Goal: Task Accomplishment & Management: Use online tool/utility

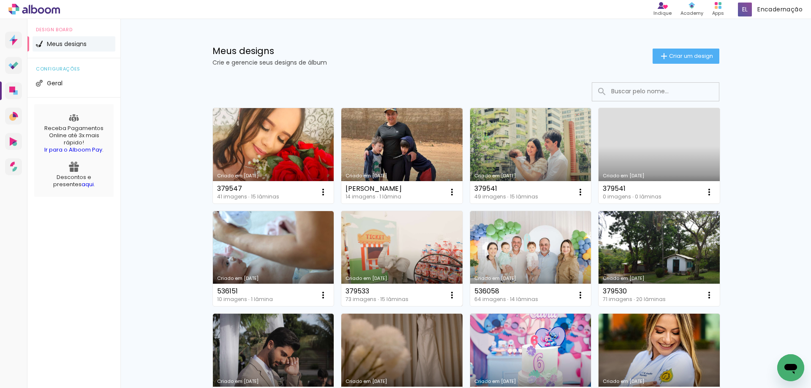
click at [371, 236] on link "Criado em [DATE]" at bounding box center [401, 258] width 121 height 95
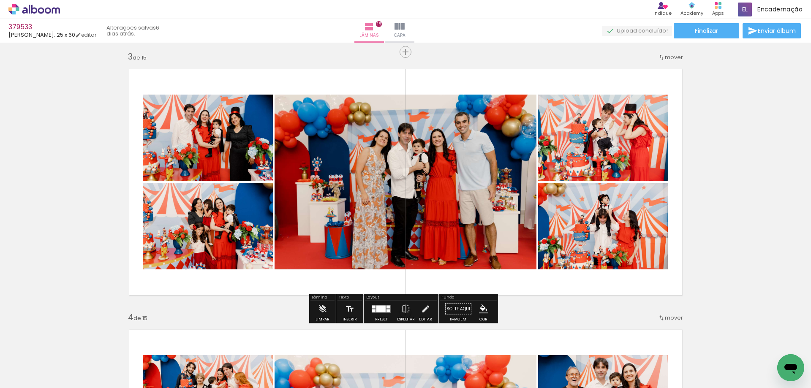
scroll to position [507, 0]
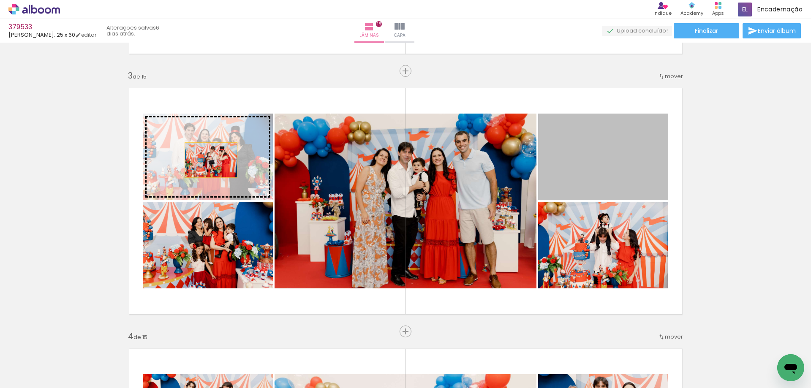
drag, startPoint x: 605, startPoint y: 163, endPoint x: 208, endPoint y: 160, distance: 397.2
click at [0, 0] on slot at bounding box center [0, 0] width 0 height 0
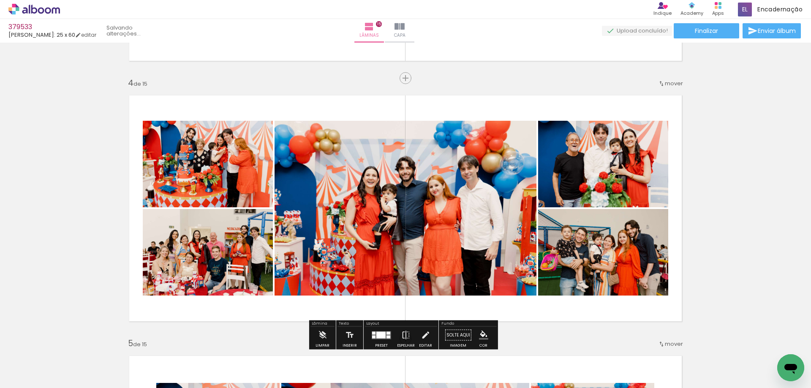
scroll to position [1055, 0]
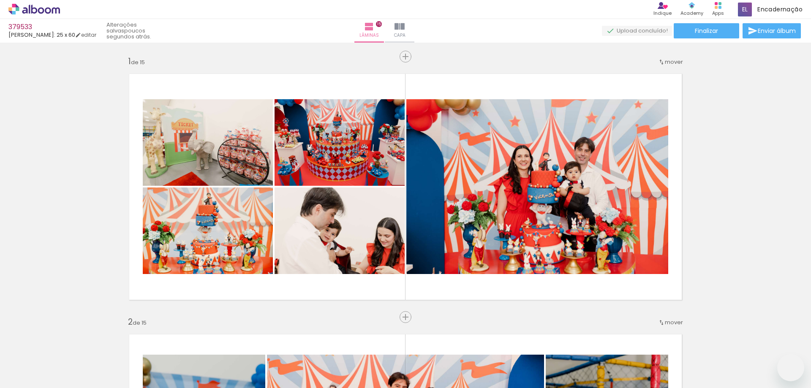
click at [0, 0] on slot at bounding box center [0, 0] width 0 height 0
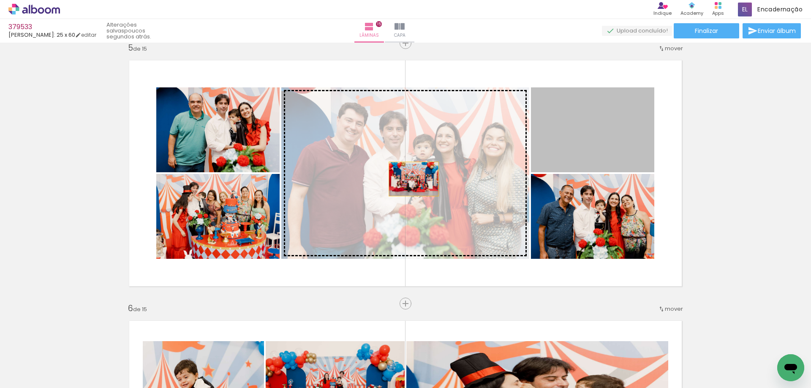
drag, startPoint x: 579, startPoint y: 138, endPoint x: 407, endPoint y: 180, distance: 177.3
click at [0, 0] on slot at bounding box center [0, 0] width 0 height 0
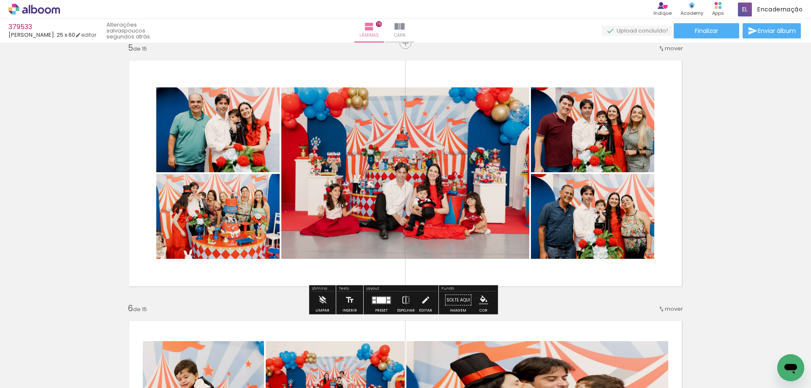
click at [378, 304] on div at bounding box center [381, 300] width 23 height 17
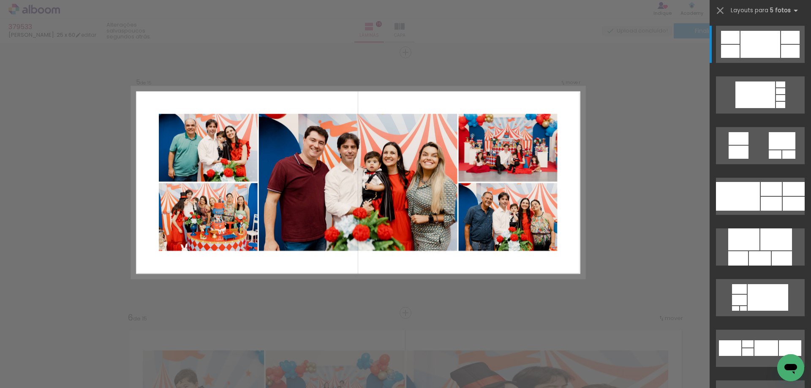
scroll to position [1040, 0]
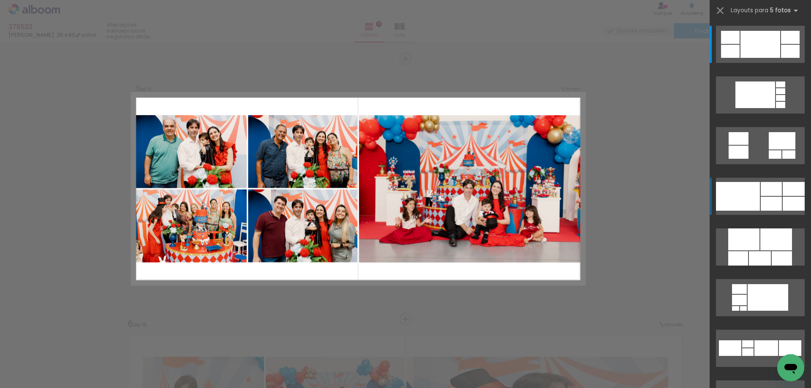
click at [756, 197] on div at bounding box center [738, 196] width 44 height 29
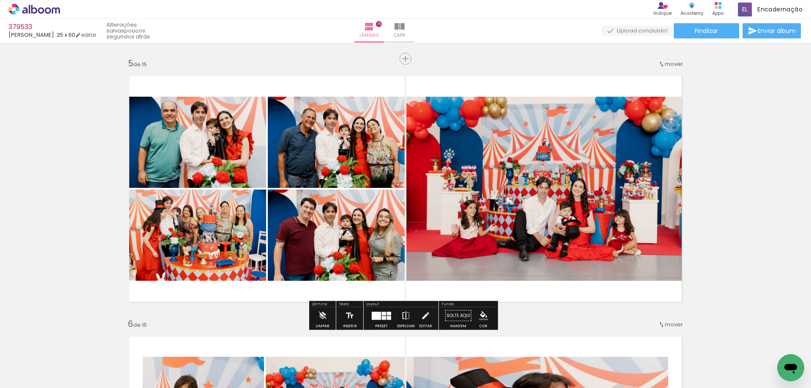
click at [402, 317] on iron-icon at bounding box center [405, 315] width 9 height 17
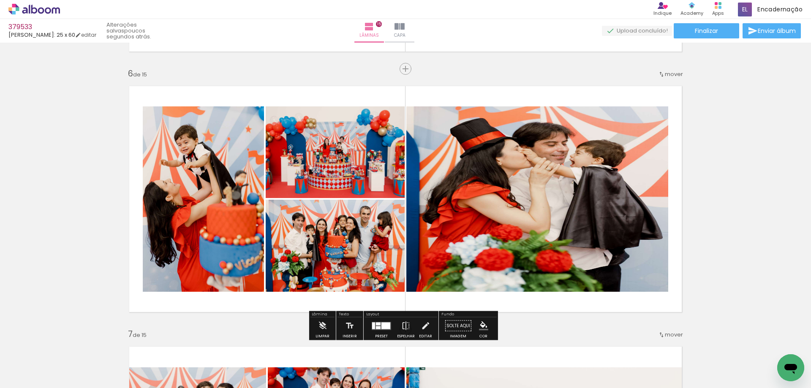
scroll to position [1335, 0]
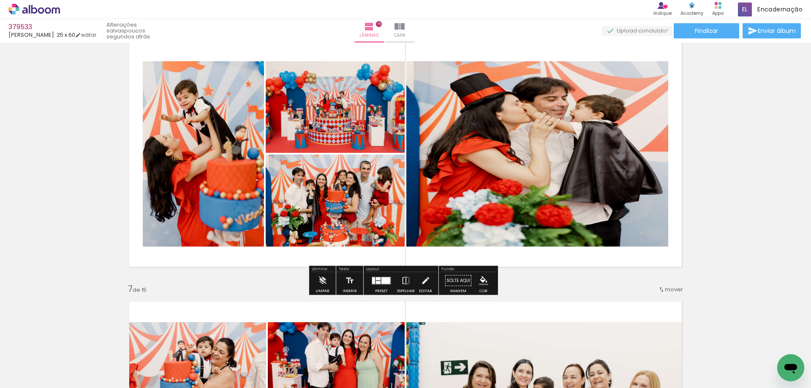
click at [513, 182] on quentale-photo at bounding box center [537, 153] width 262 height 185
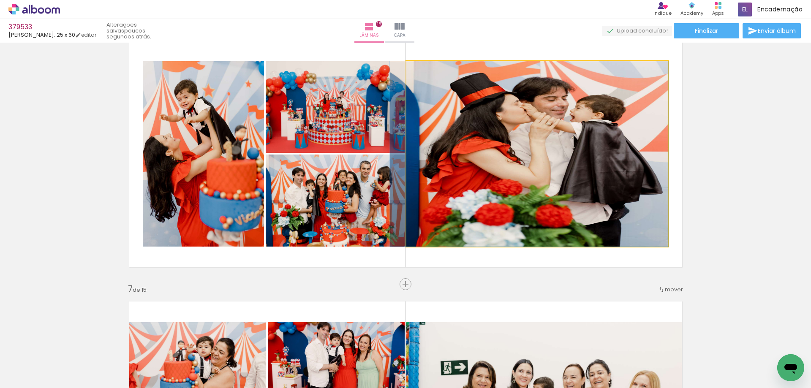
click at [474, 138] on quentale-photo at bounding box center [537, 153] width 262 height 185
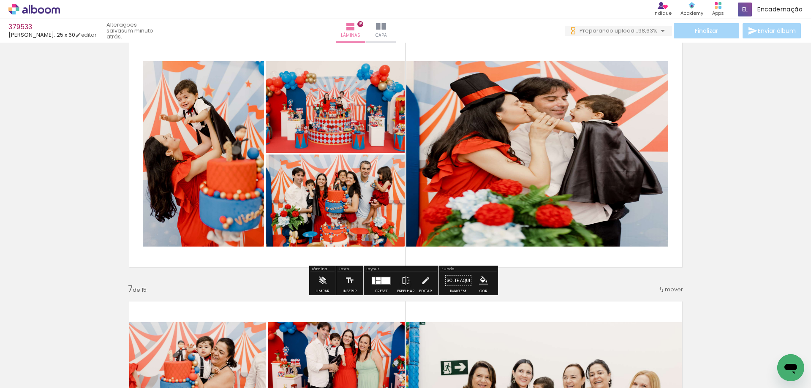
click at [377, 280] on quentale-layouter at bounding box center [380, 280] width 19 height 8
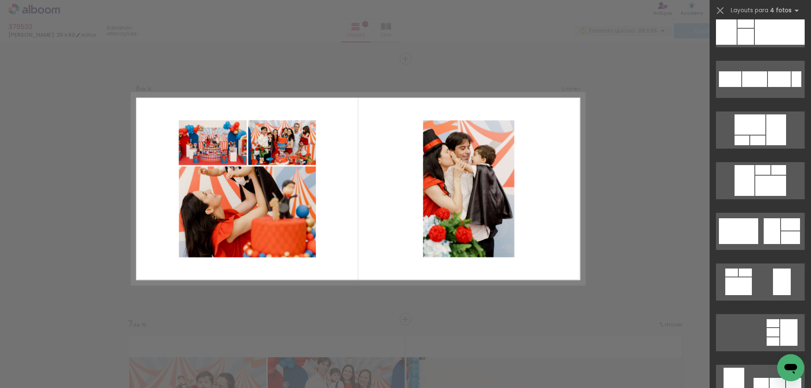
scroll to position [3158, 0]
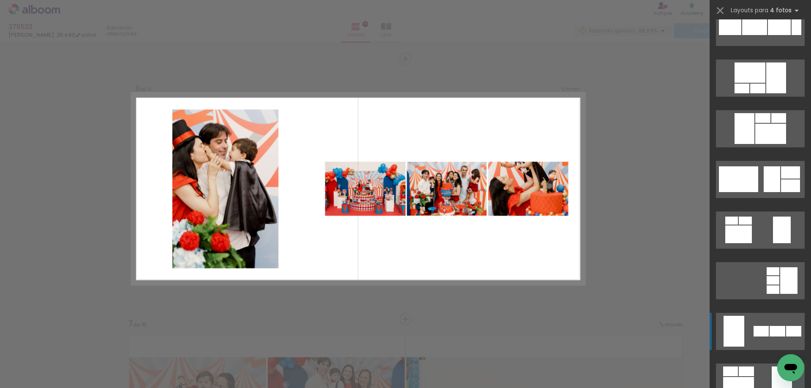
click at [756, 325] on quentale-layouter at bounding box center [760, 331] width 89 height 37
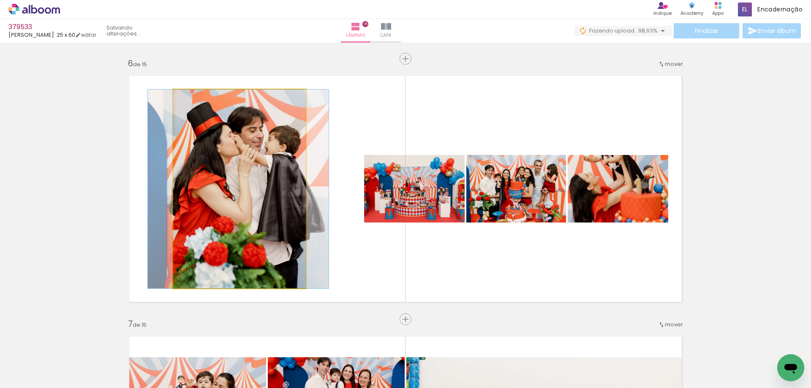
drag, startPoint x: 174, startPoint y: 211, endPoint x: 193, endPoint y: 218, distance: 20.4
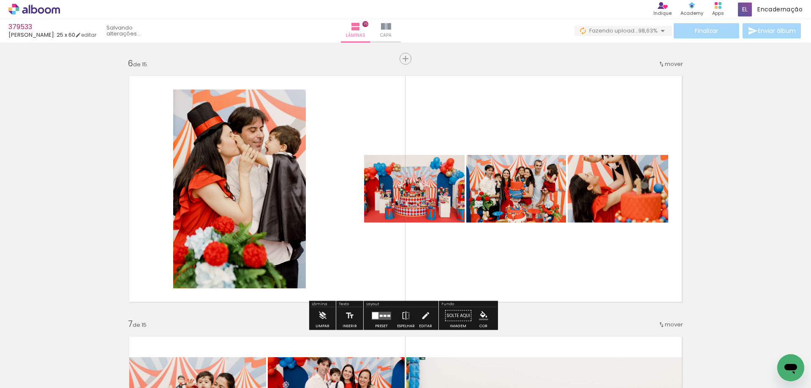
click at [374, 309] on div at bounding box center [381, 315] width 23 height 17
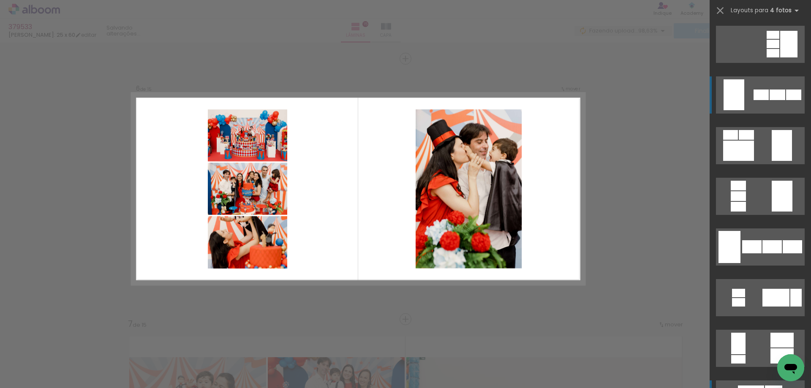
scroll to position [3585, 0]
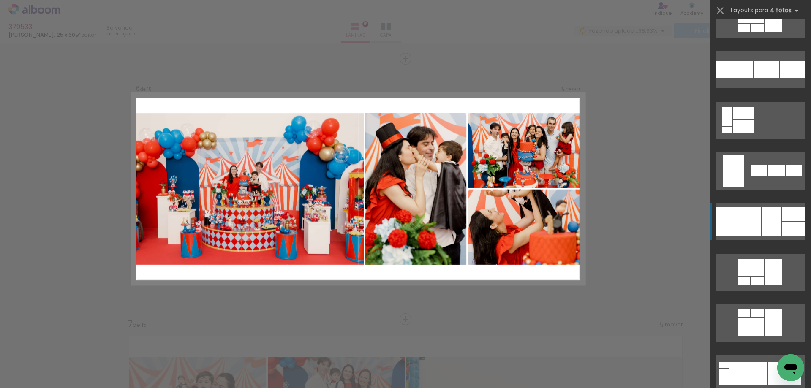
scroll to position [3774, 0]
click at [752, 216] on div at bounding box center [738, 222] width 45 height 30
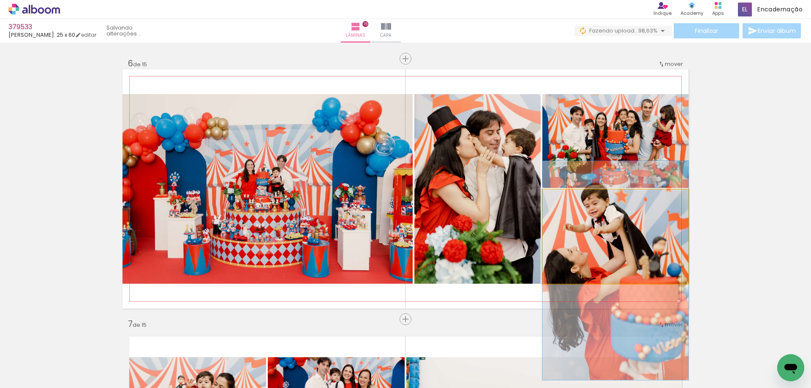
drag, startPoint x: 610, startPoint y: 252, endPoint x: 613, endPoint y: 286, distance: 34.0
click at [613, 286] on quentale-layouter at bounding box center [405, 188] width 566 height 239
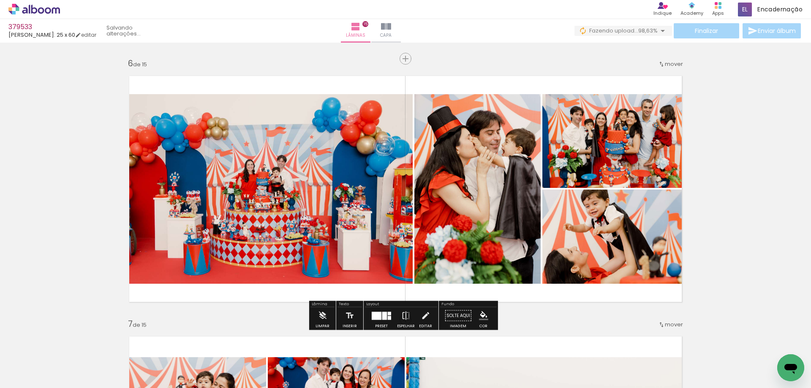
click at [382, 318] on div at bounding box center [384, 316] width 5 height 8
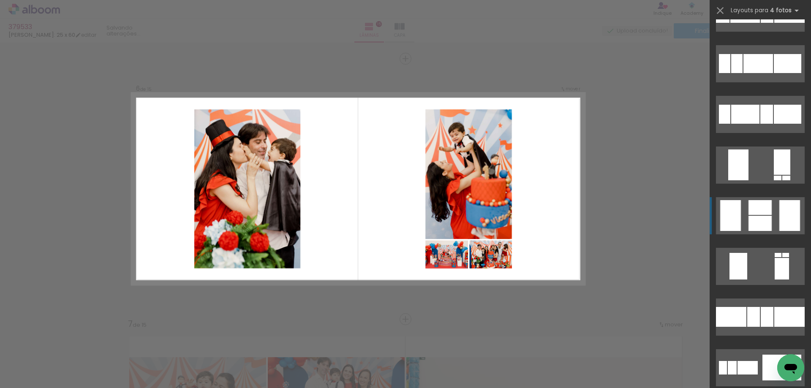
scroll to position [1841, 0]
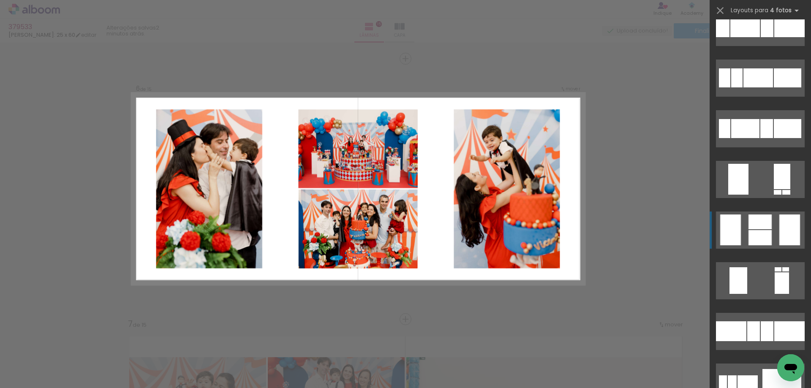
click at [758, 225] on div at bounding box center [759, 221] width 23 height 15
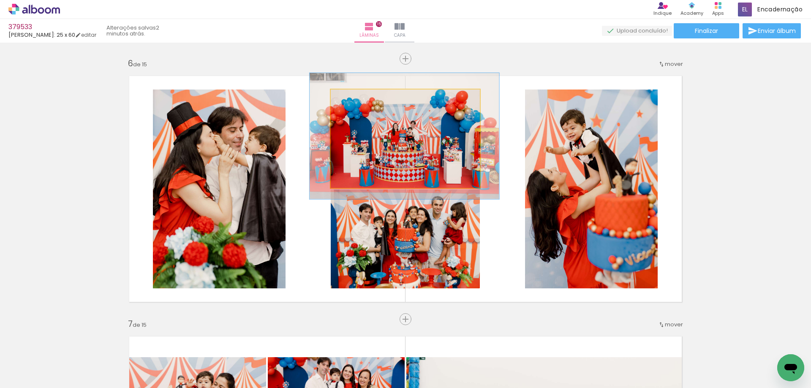
type paper-slider "127"
click at [357, 100] on div at bounding box center [359, 99] width 8 height 8
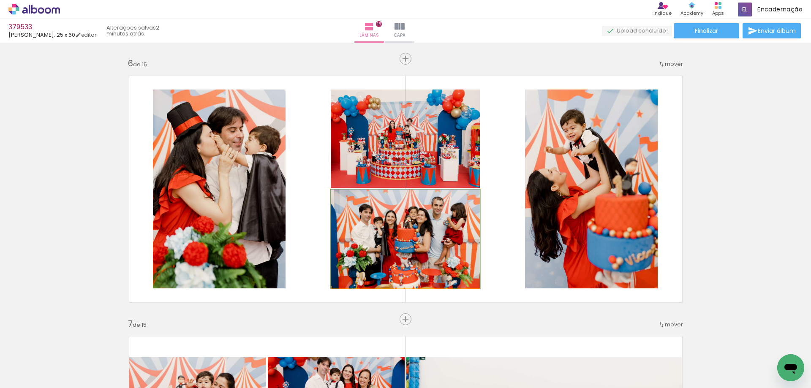
drag, startPoint x: 419, startPoint y: 242, endPoint x: 417, endPoint y: 246, distance: 4.5
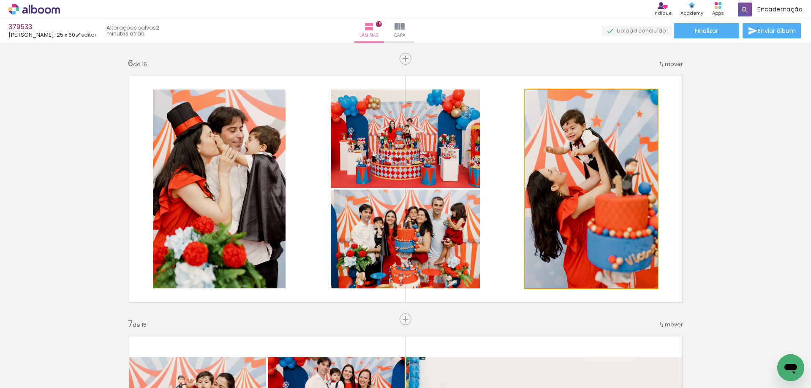
drag, startPoint x: 591, startPoint y: 219, endPoint x: 604, endPoint y: 228, distance: 15.5
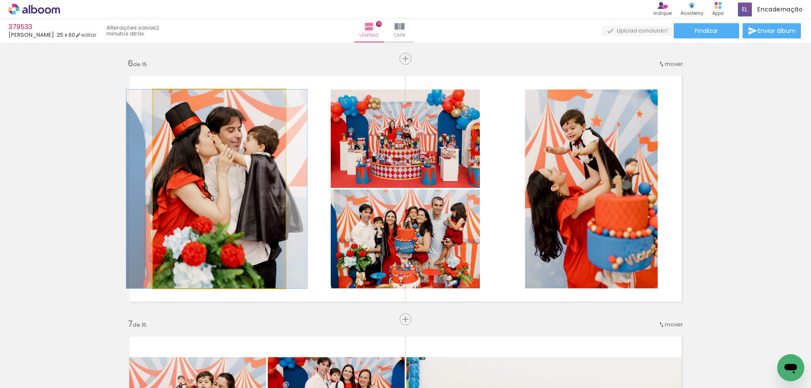
drag, startPoint x: 193, startPoint y: 187, endPoint x: 190, endPoint y: 202, distance: 16.0
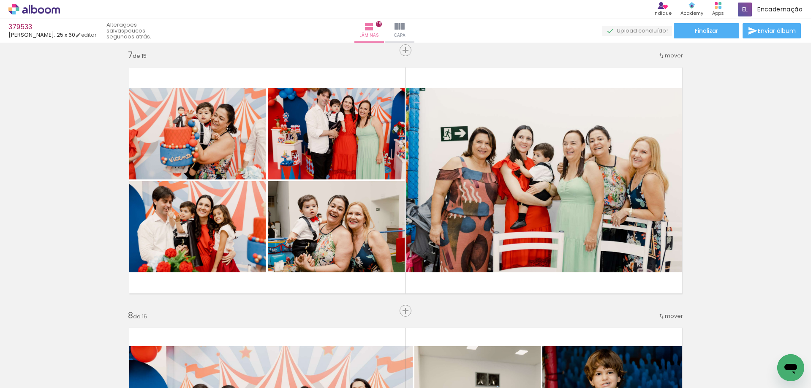
scroll to position [1553, 0]
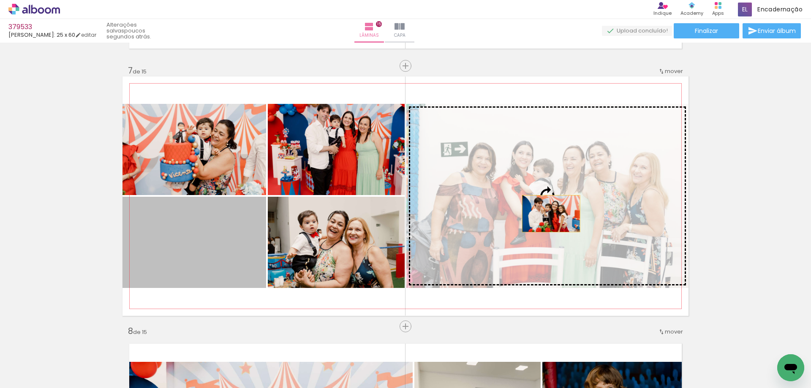
drag, startPoint x: 218, startPoint y: 231, endPoint x: 548, endPoint y: 214, distance: 329.7
click at [0, 0] on slot at bounding box center [0, 0] width 0 height 0
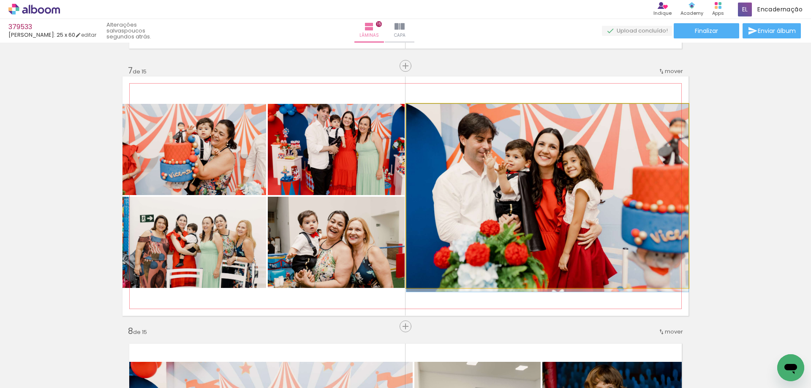
drag, startPoint x: 513, startPoint y: 206, endPoint x: 519, endPoint y: 212, distance: 8.4
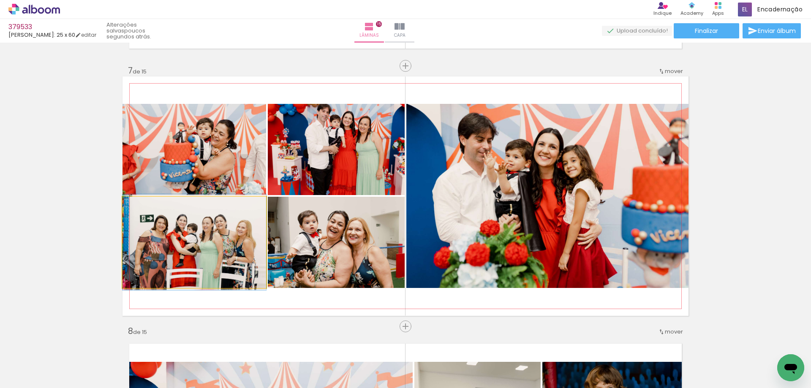
drag, startPoint x: 217, startPoint y: 266, endPoint x: 222, endPoint y: 266, distance: 5.5
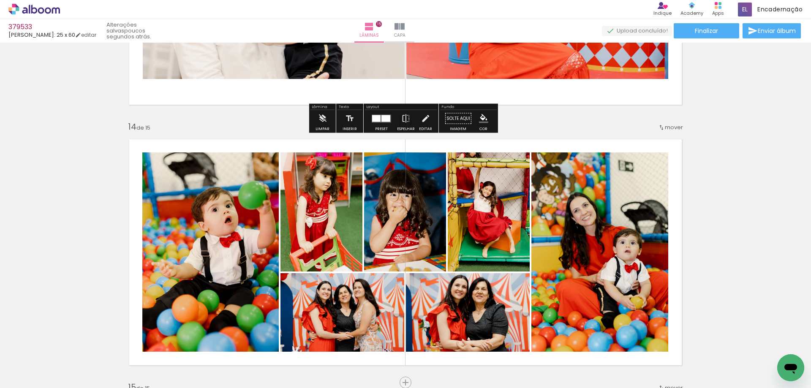
scroll to position [3453, 0]
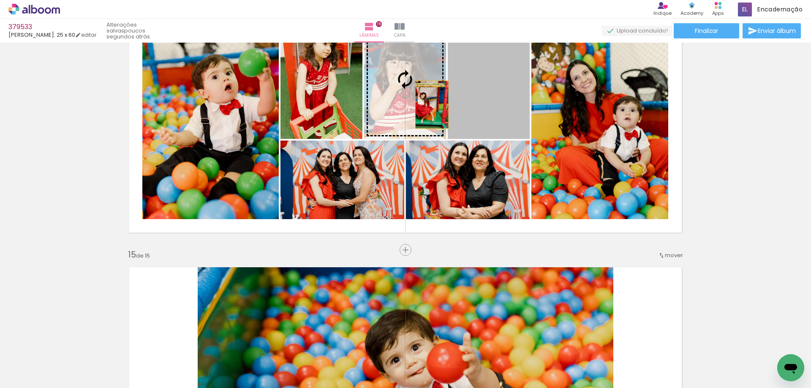
drag, startPoint x: 466, startPoint y: 110, endPoint x: 407, endPoint y: 102, distance: 60.1
click at [0, 0] on slot at bounding box center [0, 0] width 0 height 0
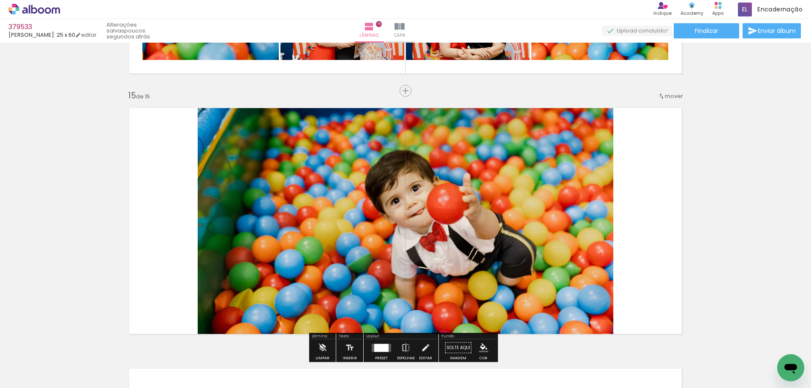
scroll to position [0, 2713]
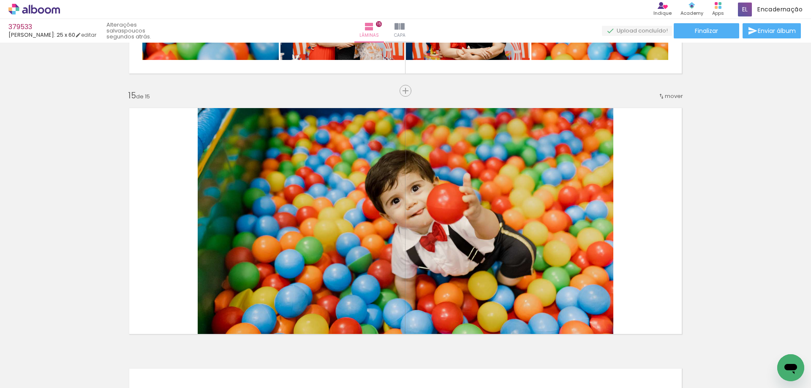
drag, startPoint x: 193, startPoint y: 382, endPoint x: 11, endPoint y: 20, distance: 405.7
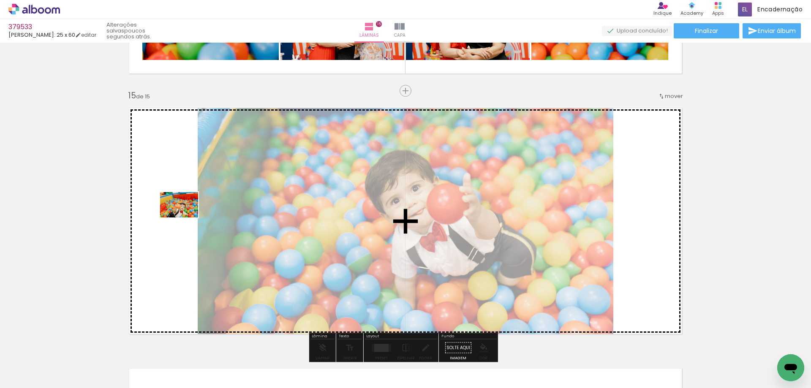
drag, startPoint x: 740, startPoint y: 361, endPoint x: 185, endPoint y: 217, distance: 573.8
click at [185, 217] on quentale-workspace at bounding box center [405, 194] width 811 height 388
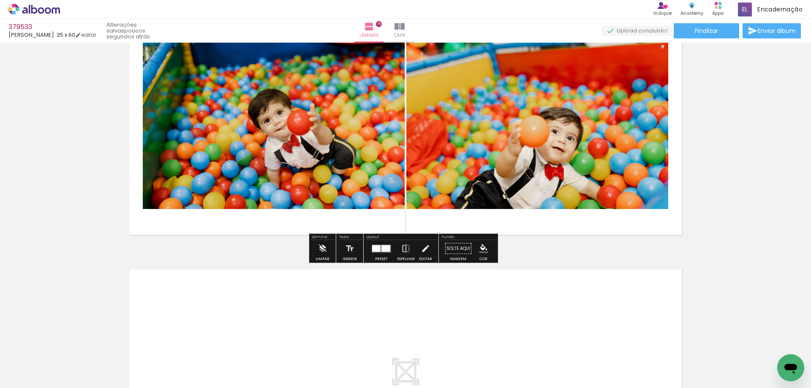
scroll to position [3697, 0]
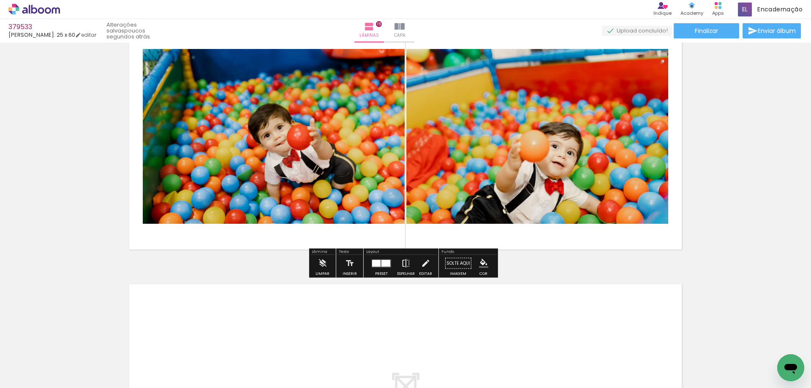
click at [404, 263] on iron-icon at bounding box center [405, 263] width 9 height 17
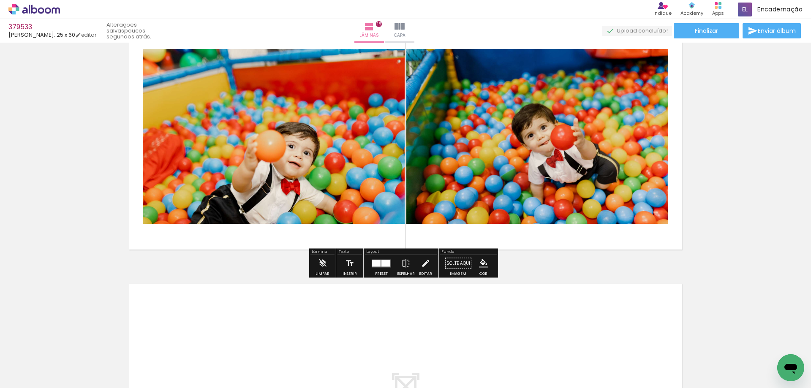
scroll to position [3570, 0]
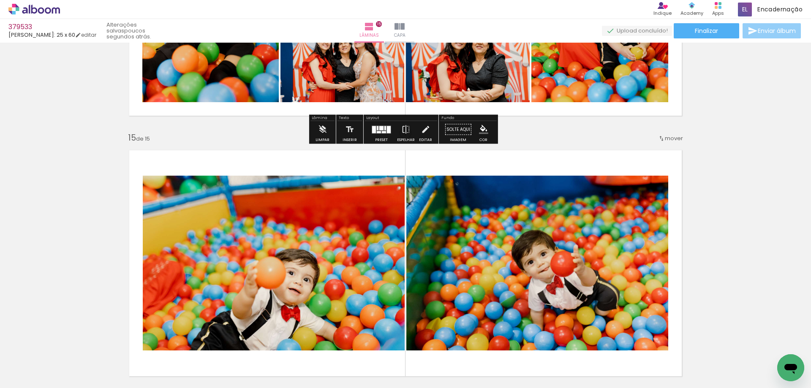
click at [768, 34] on span "Enviar álbum" at bounding box center [776, 31] width 38 height 6
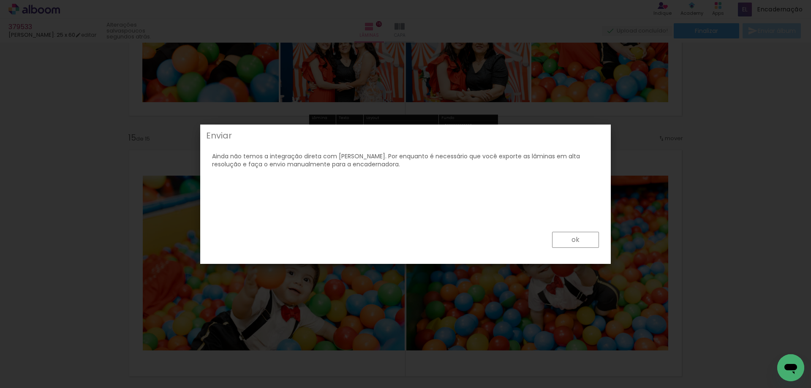
click at [582, 233] on paper-button "ok" at bounding box center [575, 240] width 47 height 16
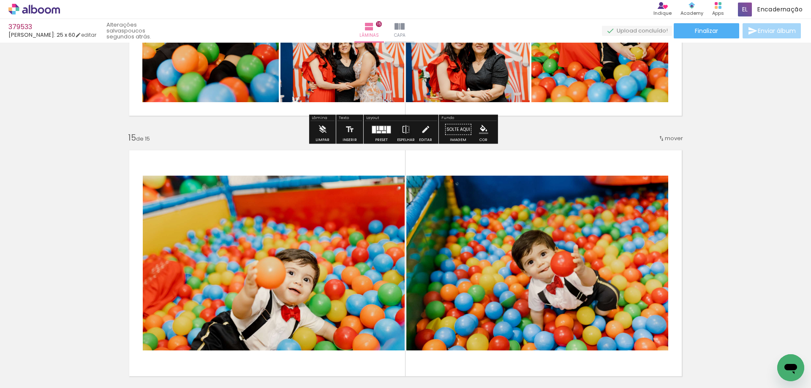
click at [693, 21] on div "379533 Luiz Fotógrafo: 25 x 60 editar poucos segundos atrás. Lâminas 15 Capa Fi…" at bounding box center [405, 21] width 811 height 43
click at [697, 31] on span "Finalizar" at bounding box center [705, 31] width 23 height 6
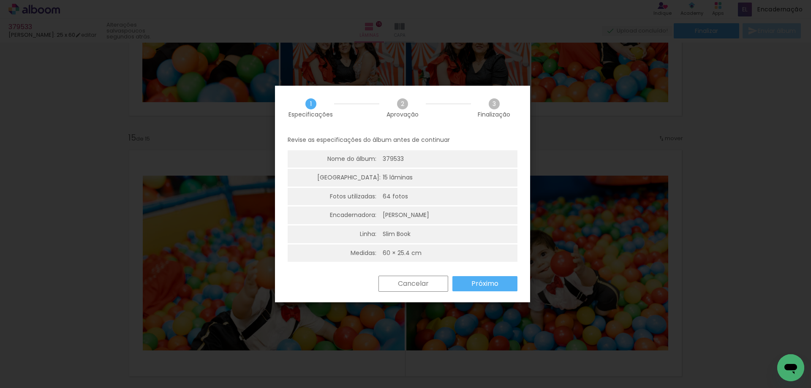
click at [482, 276] on div "Cancelar Próximo" at bounding box center [445, 284] width 143 height 16
click at [469, 279] on paper-button "Próximo" at bounding box center [484, 283] width 65 height 15
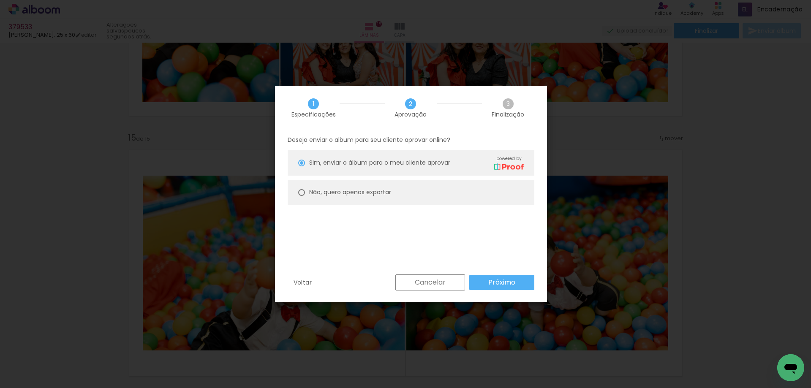
click at [456, 212] on div "Deseja enviar o album para seu cliente aprovar online? Sim, enviar o álbum para…" at bounding box center [411, 202] width 272 height 144
click at [457, 204] on paper-radio-button "Não, quero apenas exportar" at bounding box center [410, 192] width 247 height 25
type paper-radio-button "on"
click at [0, 0] on slot "Próximo" at bounding box center [0, 0] width 0 height 0
type input "Alta, 300 DPI"
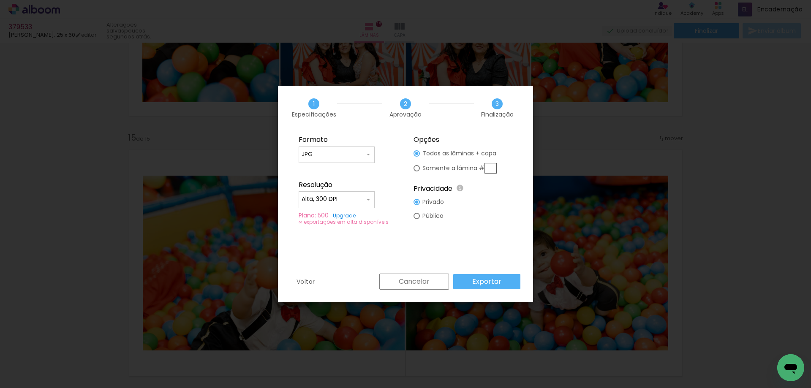
click at [356, 156] on input "JPG" at bounding box center [332, 154] width 63 height 8
click at [353, 168] on paper-item "PDF" at bounding box center [336, 170] width 76 height 17
type input "PDF"
click at [351, 203] on input "Alta, 300 DPI" at bounding box center [332, 199] width 63 height 8
click at [344, 213] on paper-item "Baixa" at bounding box center [336, 214] width 76 height 17
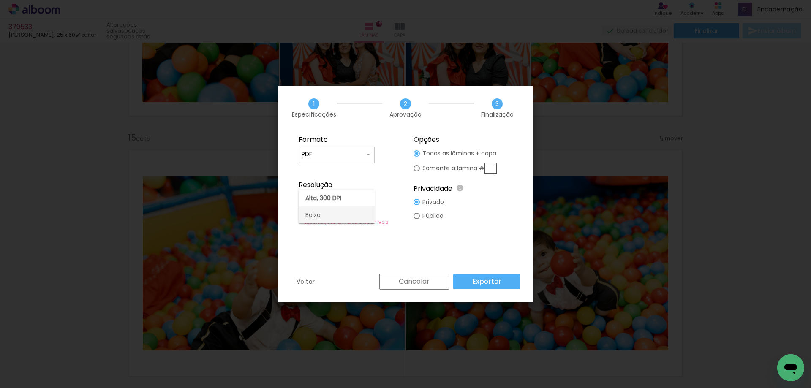
type input "Baixa"
click at [465, 285] on paper-button "Exportar" at bounding box center [486, 281] width 67 height 15
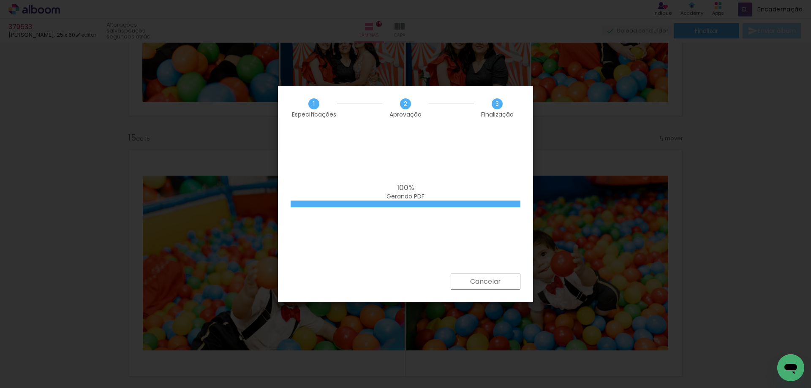
scroll to position [0, 2713]
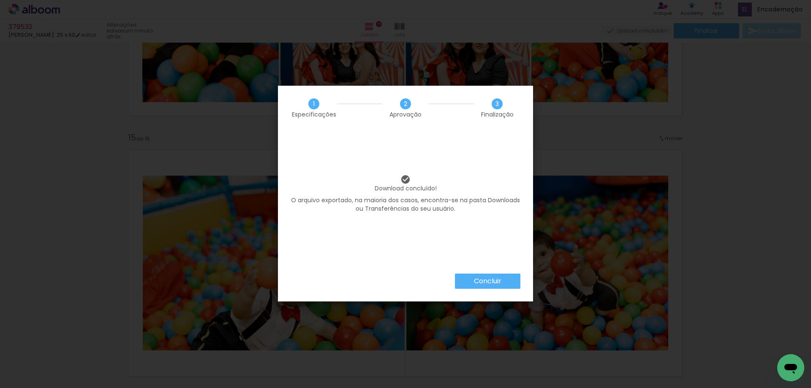
click at [0, 0] on slot "Concluir" at bounding box center [0, 0] width 0 height 0
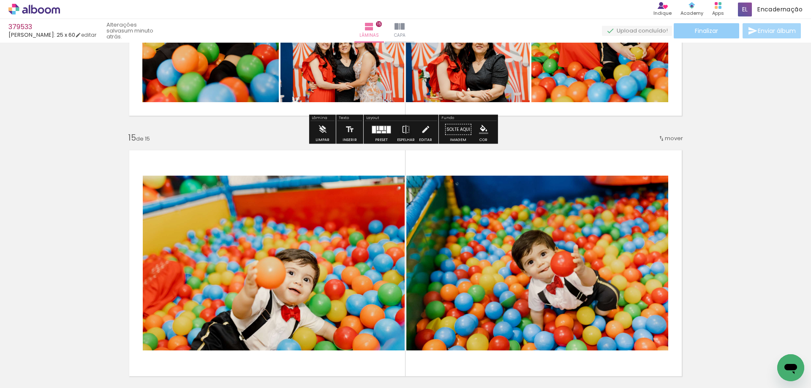
click at [713, 28] on span "Finalizar" at bounding box center [705, 31] width 23 height 6
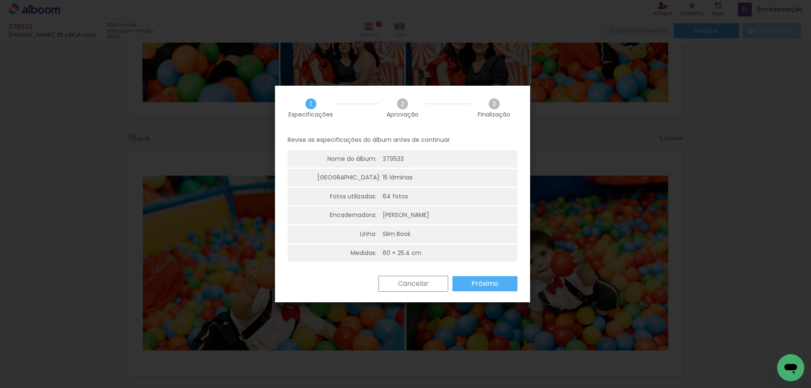
click at [0, 0] on slot "Próximo" at bounding box center [0, 0] width 0 height 0
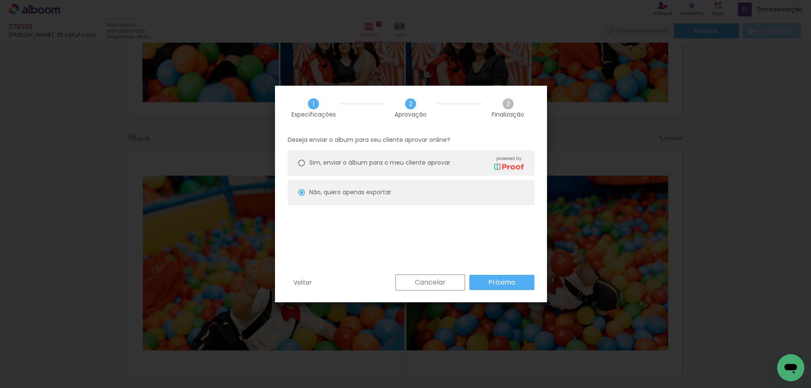
click at [514, 276] on paper-button "Próximo" at bounding box center [501, 282] width 65 height 15
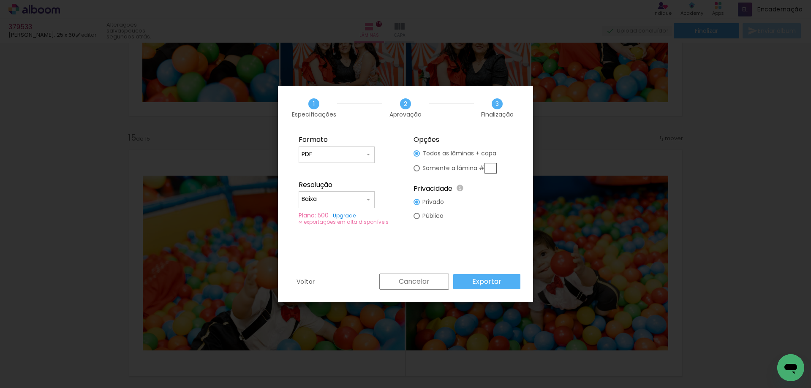
click at [333, 200] on input "Baixa" at bounding box center [332, 199] width 63 height 8
click at [336, 202] on paper-item "Alta, 300 DPI" at bounding box center [336, 198] width 76 height 17
type input "Alta, 300 DPI"
click at [0, 0] on slot "Exportar" at bounding box center [0, 0] width 0 height 0
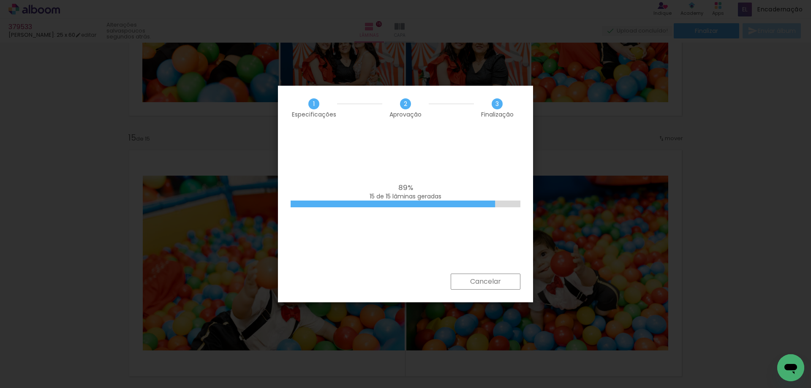
scroll to position [0, 2713]
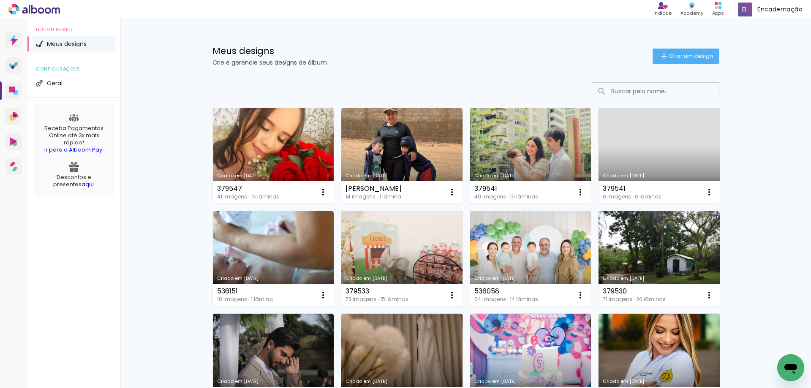
click at [518, 130] on link "Criado em [DATE]" at bounding box center [530, 155] width 121 height 95
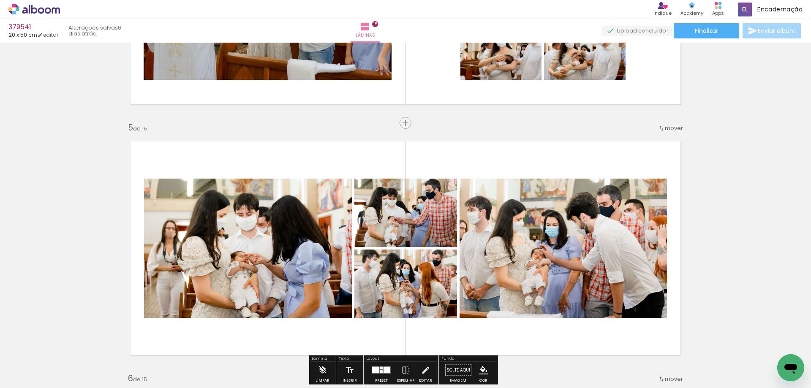
scroll to position [1013, 0]
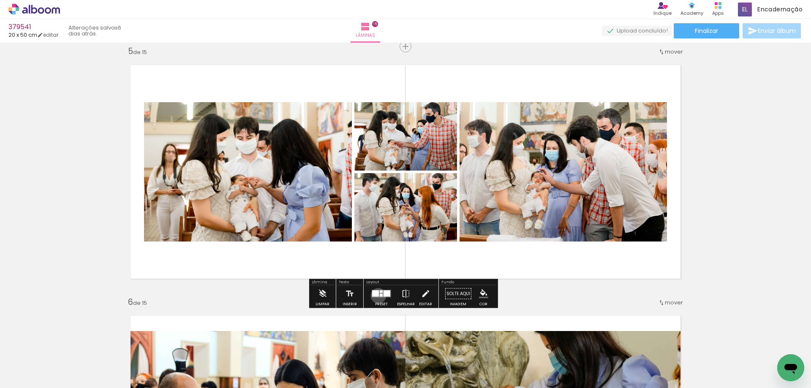
click at [376, 295] on div at bounding box center [375, 293] width 7 height 6
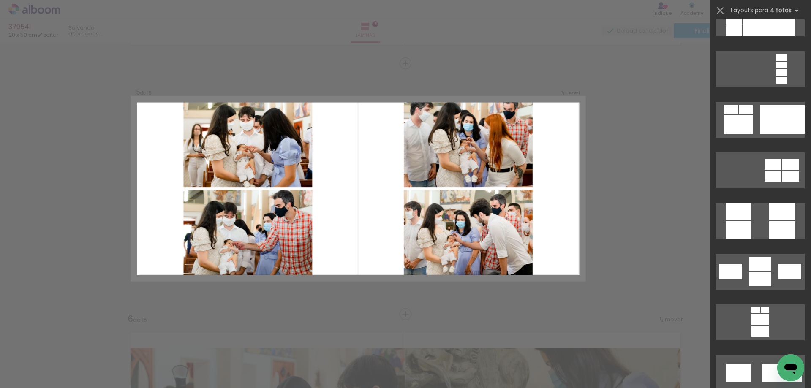
scroll to position [2887, 0]
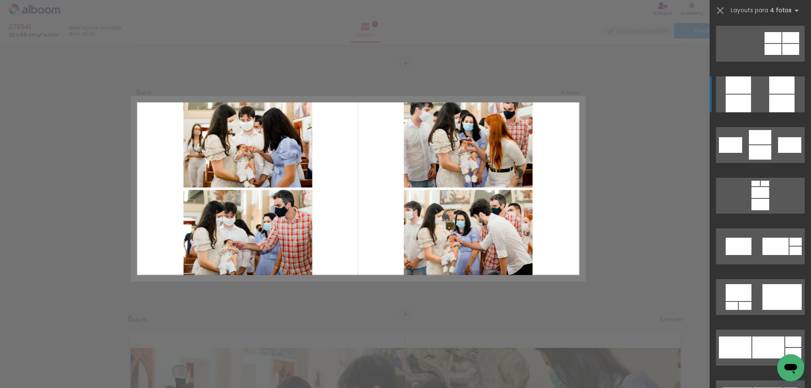
click at [770, 103] on div at bounding box center [781, 104] width 25 height 18
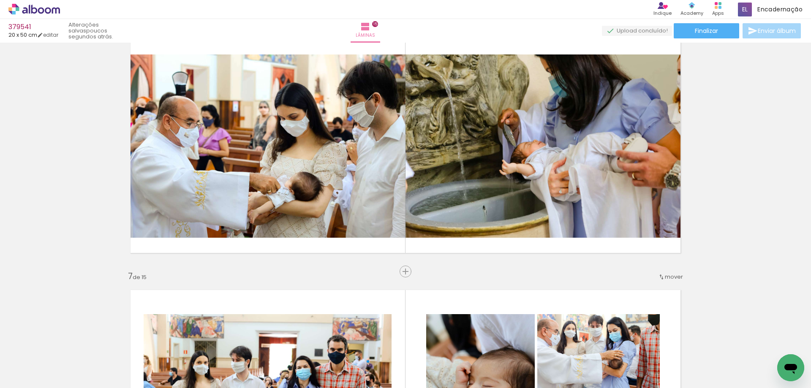
scroll to position [1292, 0]
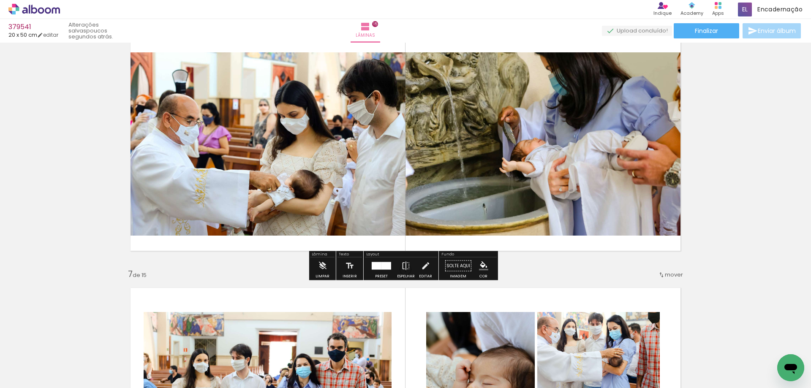
click at [385, 261] on div at bounding box center [381, 266] width 23 height 17
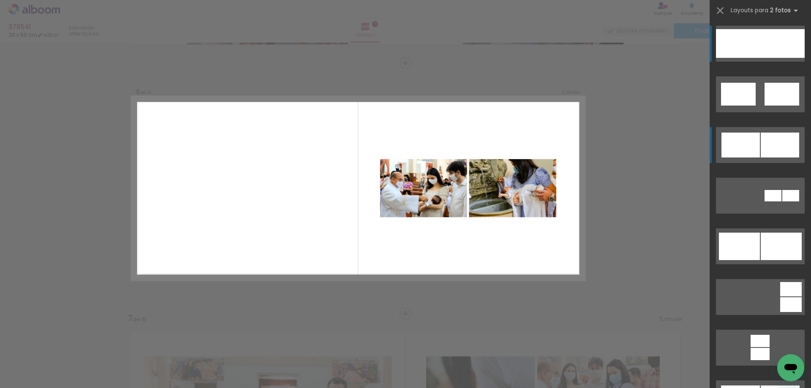
scroll to position [1247, 0]
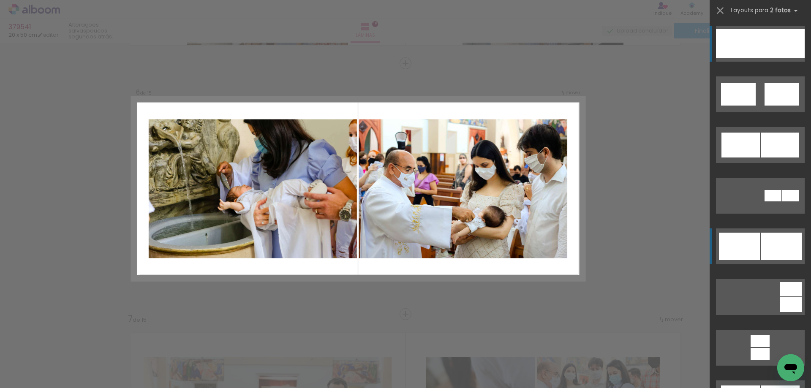
click at [760, 252] on div at bounding box center [780, 246] width 41 height 27
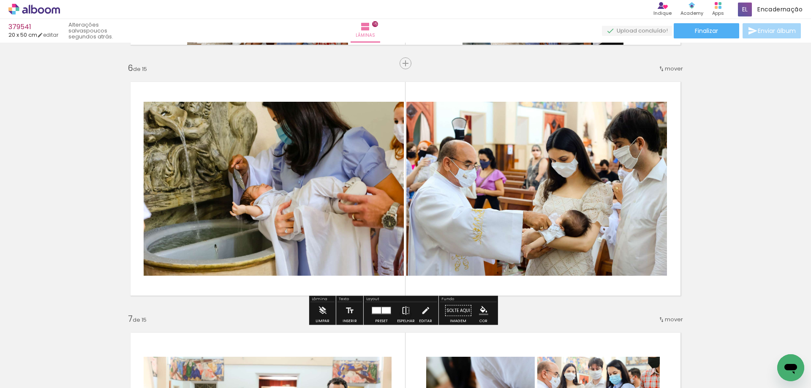
click at [403, 310] on iron-icon at bounding box center [405, 310] width 9 height 17
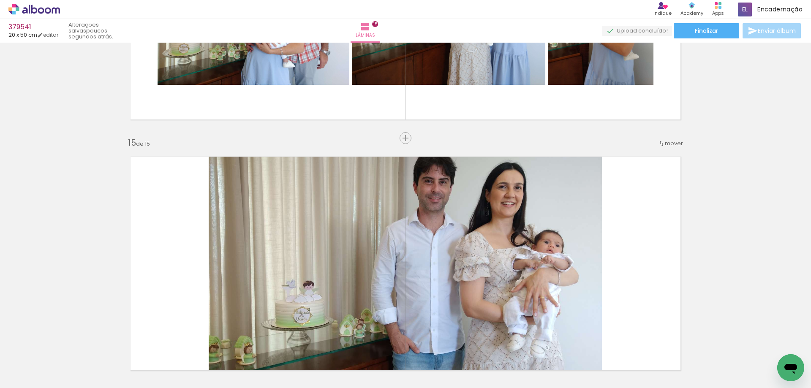
scroll to position [3400, 0]
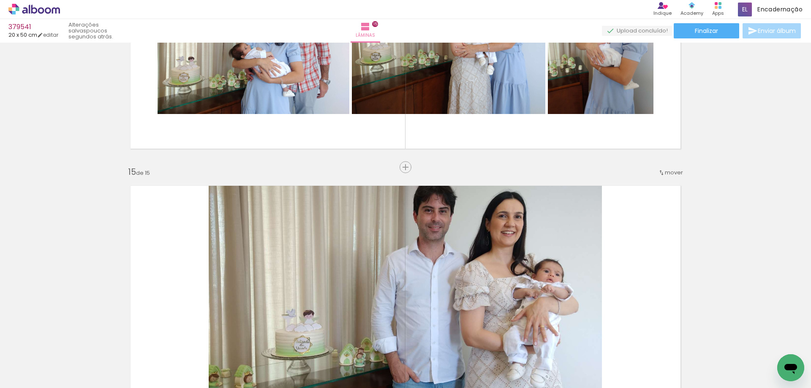
click at [671, 174] on span "mover" at bounding box center [673, 172] width 18 height 8
click at [656, 252] on paper-item "antes da 12" at bounding box center [642, 251] width 64 height 14
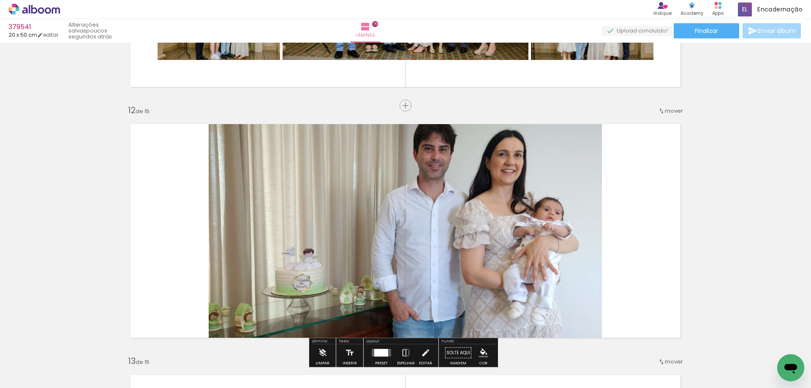
scroll to position [2794, 0]
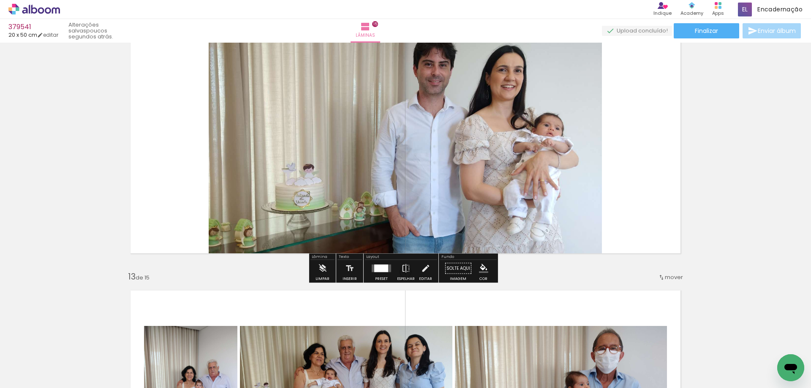
click at [375, 270] on div at bounding box center [381, 269] width 14 height 8
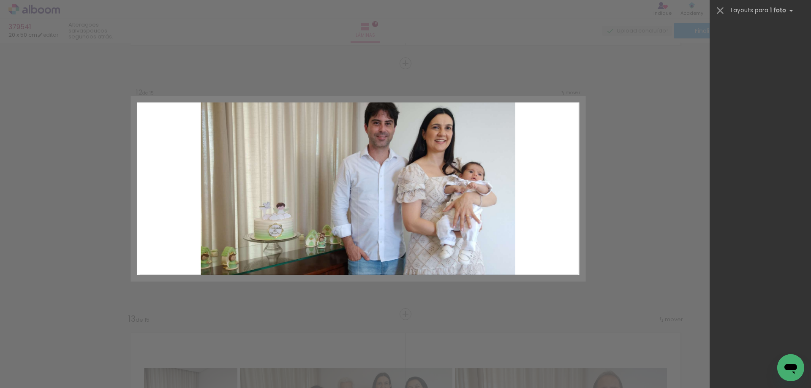
scroll to position [1165, 0]
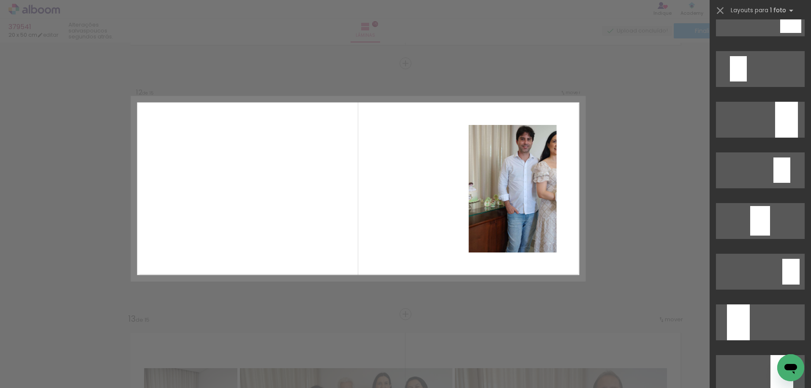
scroll to position [1292, 0]
click at [522, 169] on quentale-photo at bounding box center [513, 188] width 88 height 127
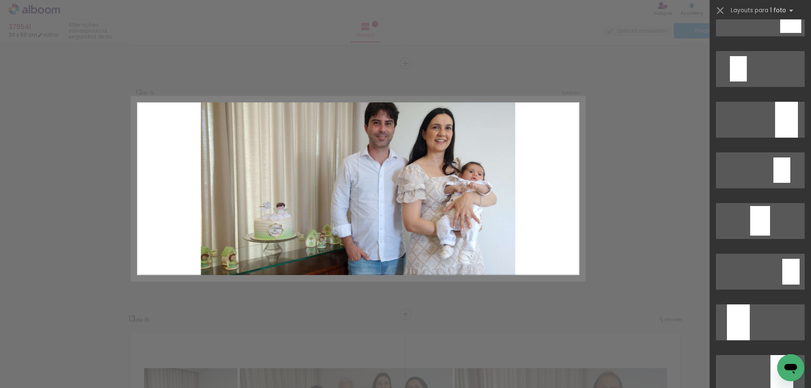
scroll to position [1165, 0]
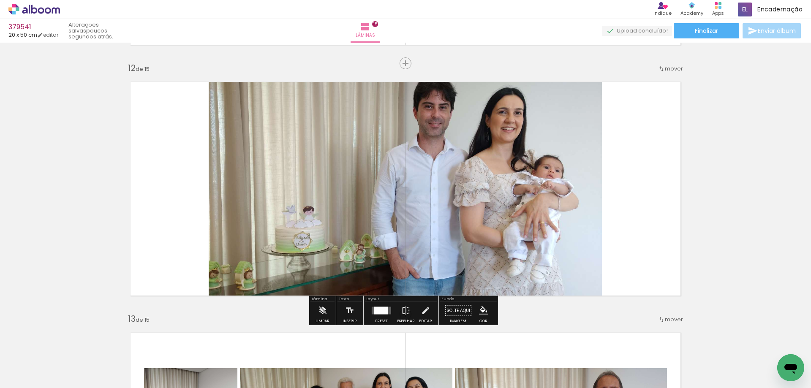
click at [465, 156] on quentale-photo at bounding box center [405, 189] width 393 height 230
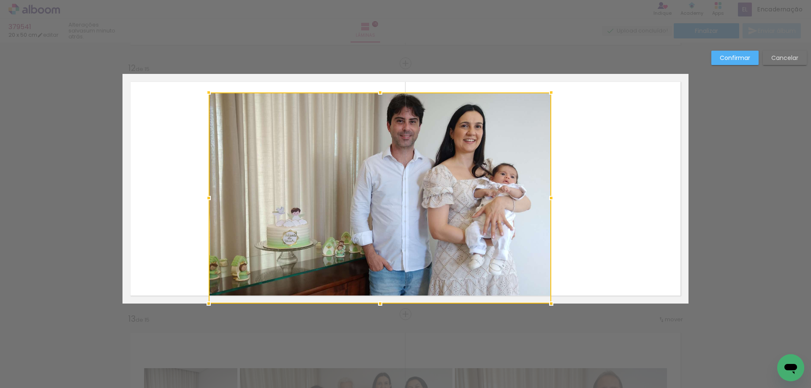
drag, startPoint x: 601, startPoint y: 73, endPoint x: 550, endPoint y: 91, distance: 53.8
click at [550, 91] on div at bounding box center [550, 92] width 17 height 17
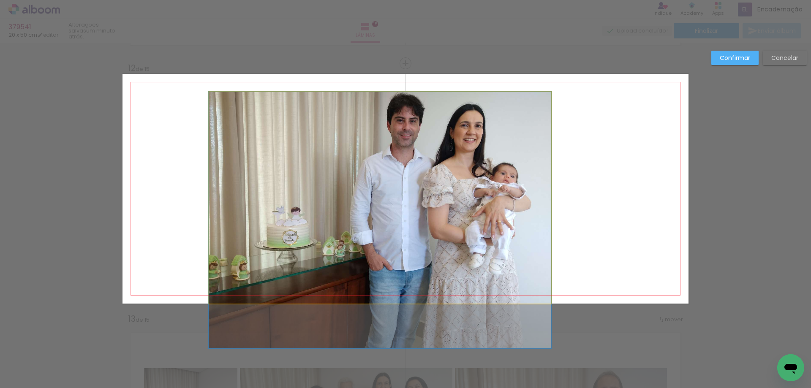
drag, startPoint x: 497, startPoint y: 137, endPoint x: 526, endPoint y: 140, distance: 28.8
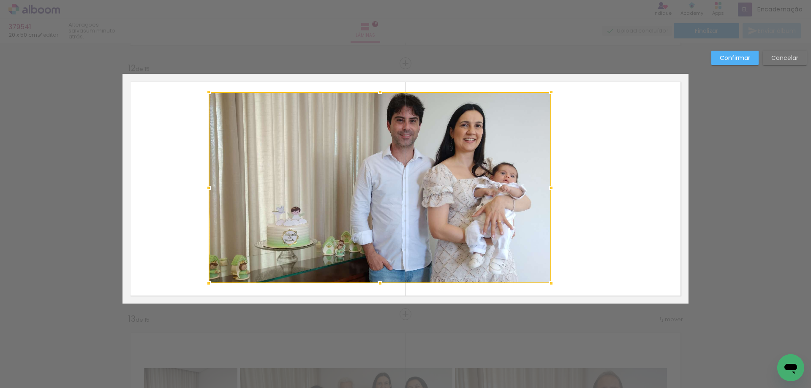
drag, startPoint x: 377, startPoint y: 302, endPoint x: 379, endPoint y: 282, distance: 20.8
click at [380, 285] on div at bounding box center [379, 283] width 17 height 17
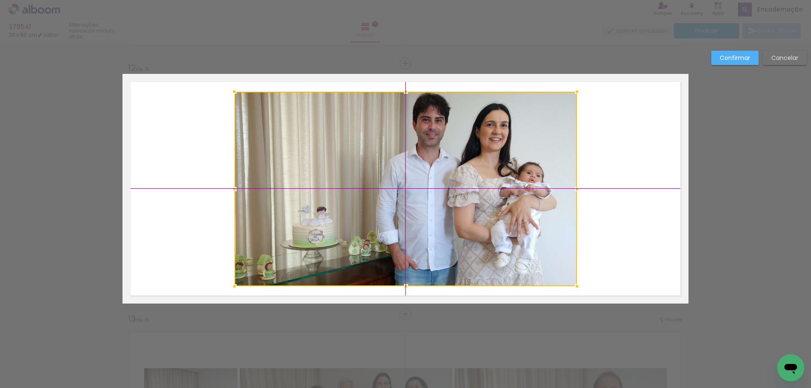
drag, startPoint x: 387, startPoint y: 206, endPoint x: 409, endPoint y: 205, distance: 22.0
click at [409, 205] on div at bounding box center [405, 189] width 342 height 195
click at [408, 204] on div at bounding box center [405, 188] width 342 height 195
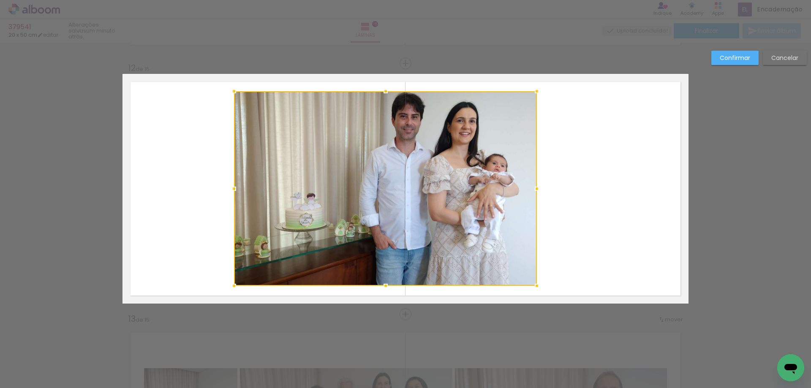
drag, startPoint x: 572, startPoint y: 187, endPoint x: 534, endPoint y: 191, distance: 39.1
click at [533, 191] on div at bounding box center [536, 188] width 17 height 17
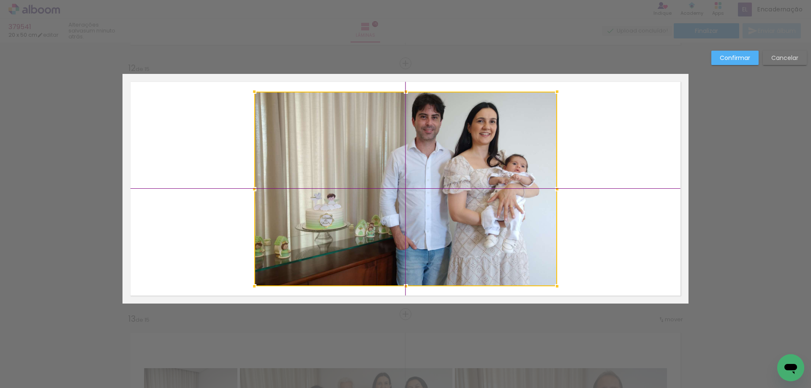
drag, startPoint x: 497, startPoint y: 195, endPoint x: 517, endPoint y: 197, distance: 20.3
click at [517, 197] on div at bounding box center [405, 189] width 303 height 195
click at [0, 0] on slot "Confirmar" at bounding box center [0, 0] width 0 height 0
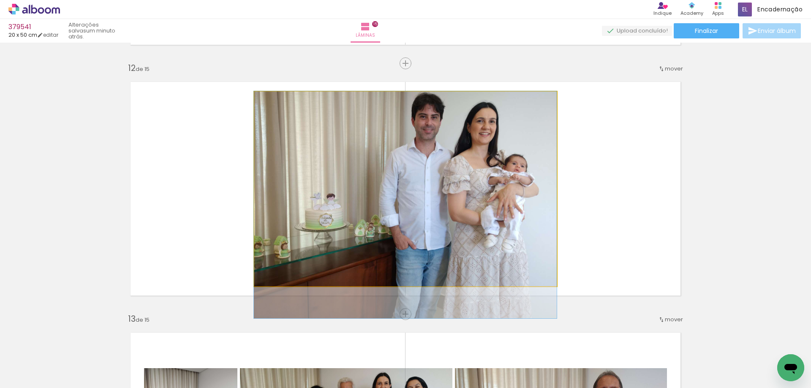
drag, startPoint x: 437, startPoint y: 165, endPoint x: 413, endPoint y: 173, distance: 25.4
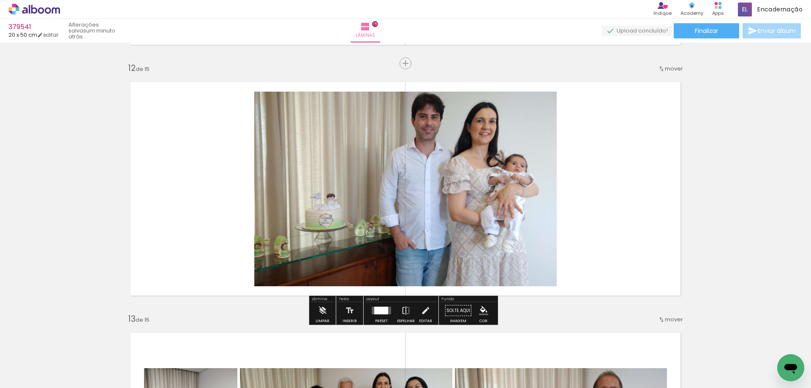
click at [610, 182] on quentale-layouter at bounding box center [405, 189] width 566 height 230
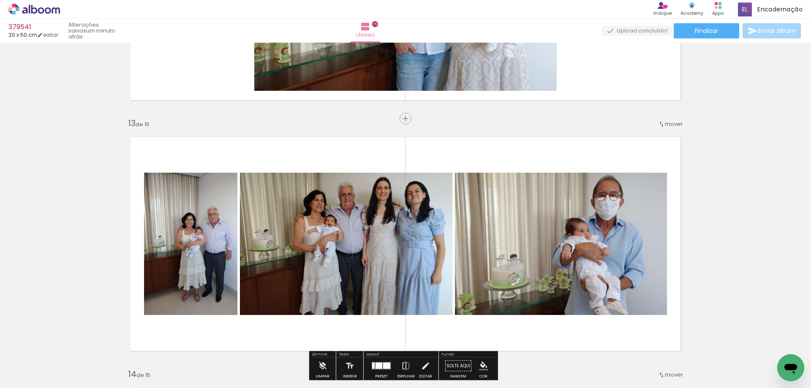
scroll to position [2963, 0]
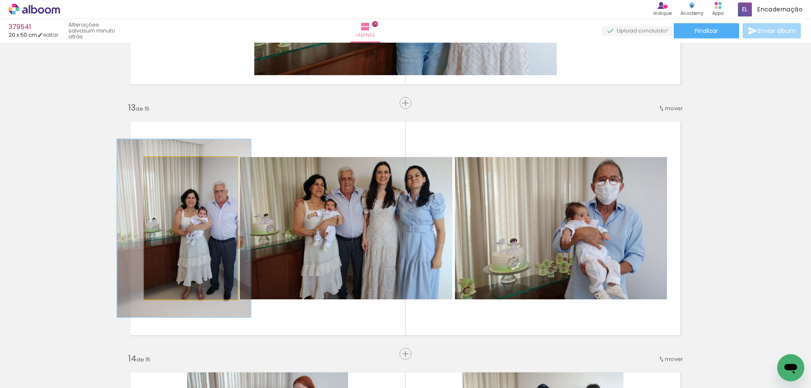
drag, startPoint x: 162, startPoint y: 165, endPoint x: 170, endPoint y: 165, distance: 8.0
click at [170, 165] on div at bounding box center [171, 166] width 8 height 8
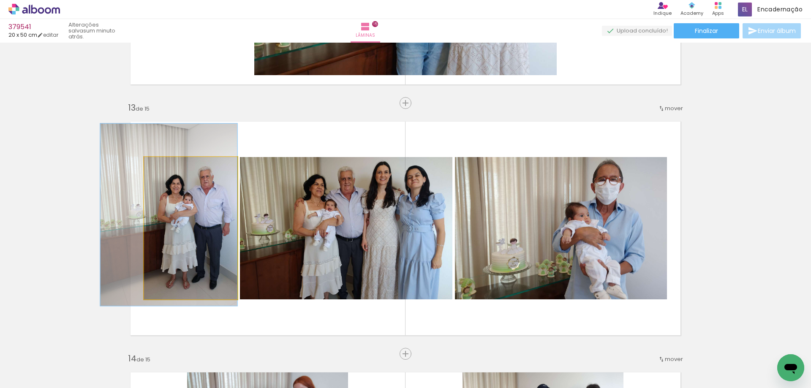
drag, startPoint x: 225, startPoint y: 228, endPoint x: 205, endPoint y: 214, distance: 24.0
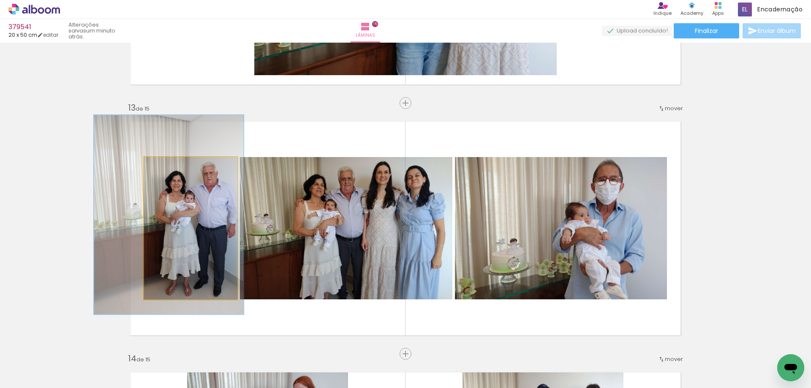
click at [173, 166] on div at bounding box center [177, 166] width 8 height 8
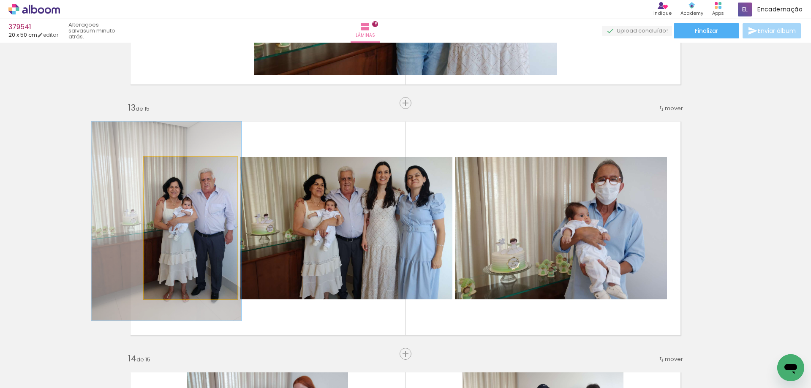
drag, startPoint x: 216, startPoint y: 242, endPoint x: 214, endPoint y: 246, distance: 4.4
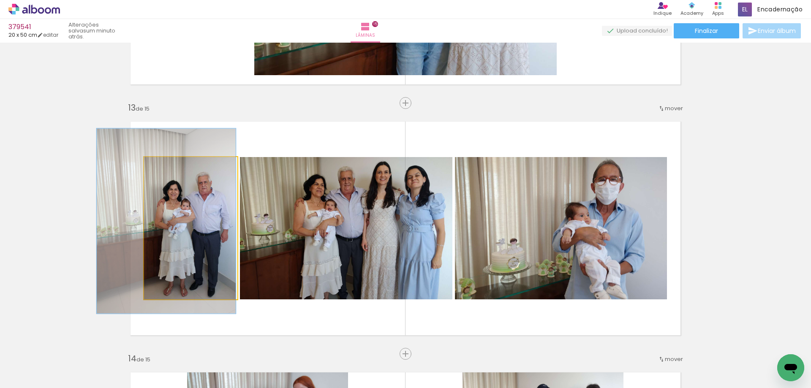
type paper-slider "128"
click at [173, 166] on div at bounding box center [174, 166] width 14 height 14
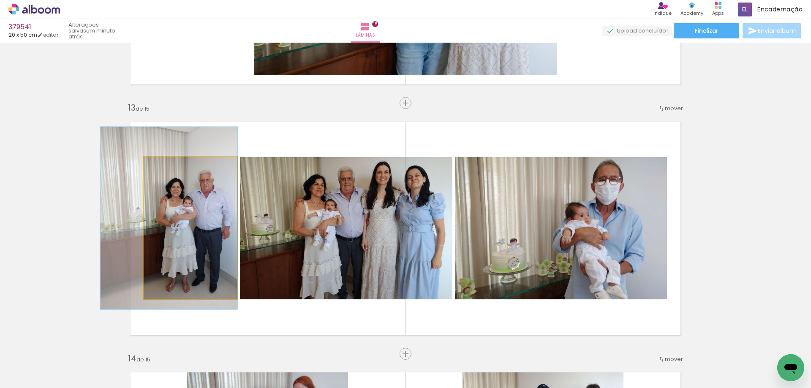
drag, startPoint x: 208, startPoint y: 231, endPoint x: 203, endPoint y: 228, distance: 5.2
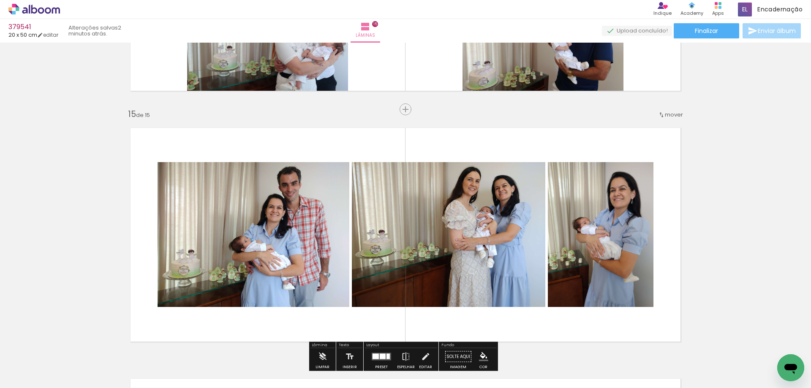
scroll to position [3457, 0]
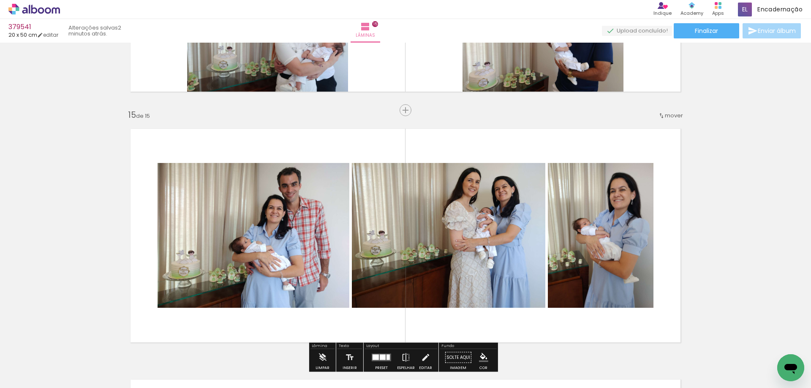
click at [659, 115] on iron-icon at bounding box center [661, 115] width 7 height 7
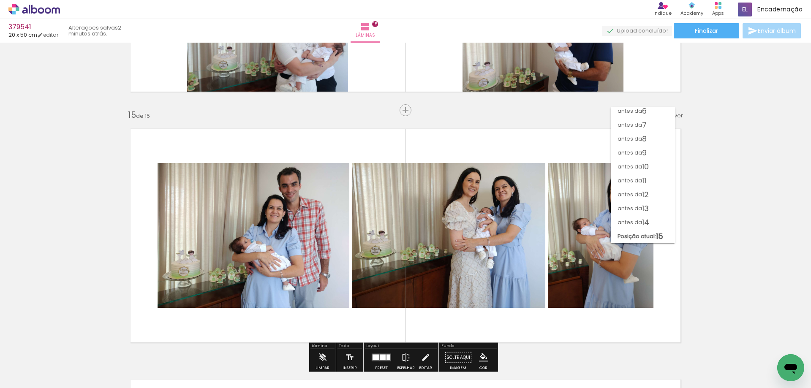
scroll to position [73, 0]
click at [654, 220] on paper-item "antes da 14" at bounding box center [642, 222] width 64 height 14
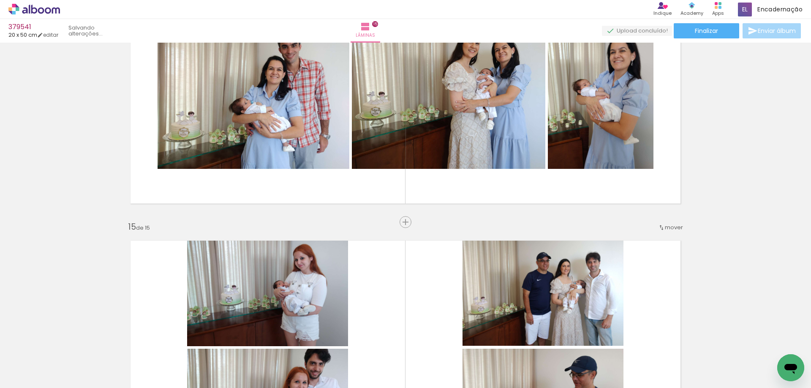
scroll to position [3253, 0]
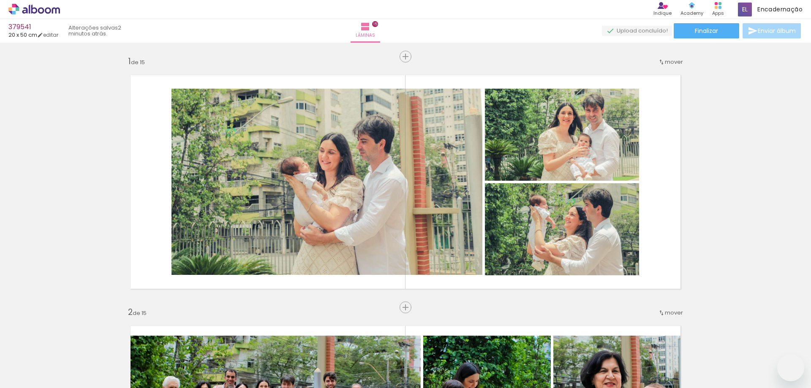
scroll to position [3633, 0]
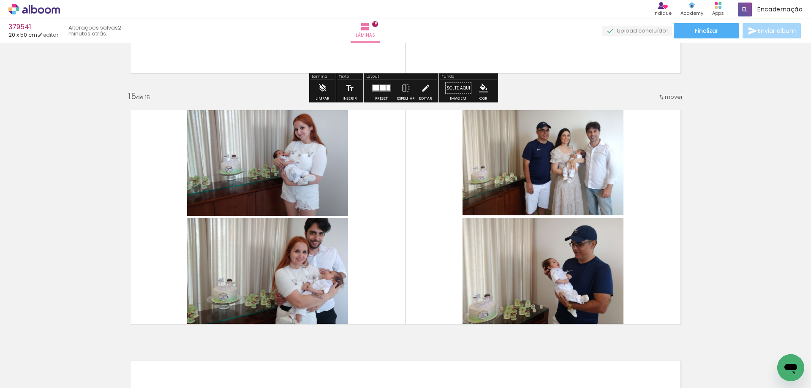
scroll to position [3464, 0]
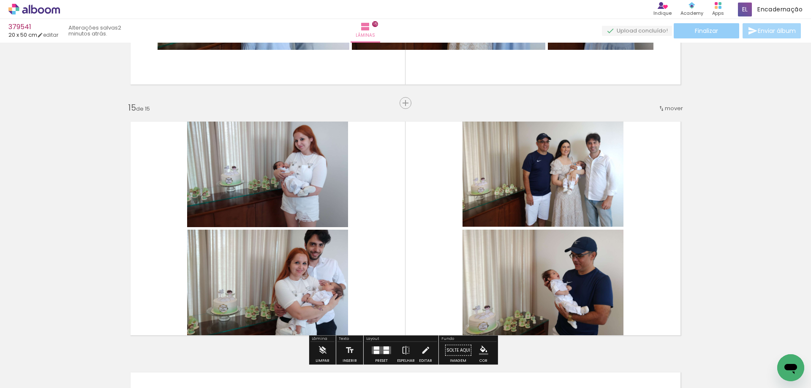
click at [716, 28] on paper-button "Finalizar" at bounding box center [705, 30] width 65 height 15
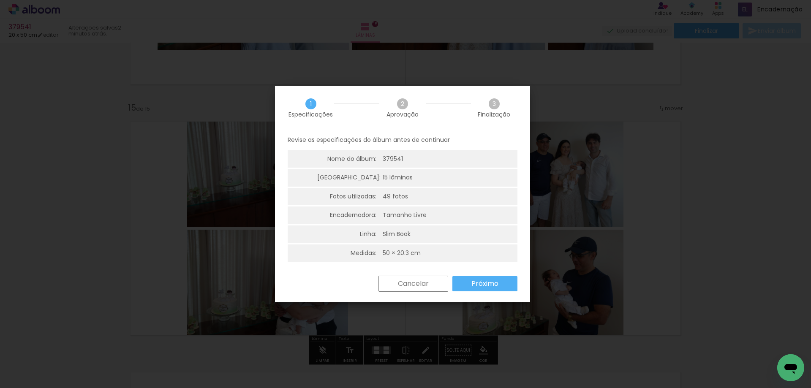
click at [0, 0] on slot "Próximo" at bounding box center [0, 0] width 0 height 0
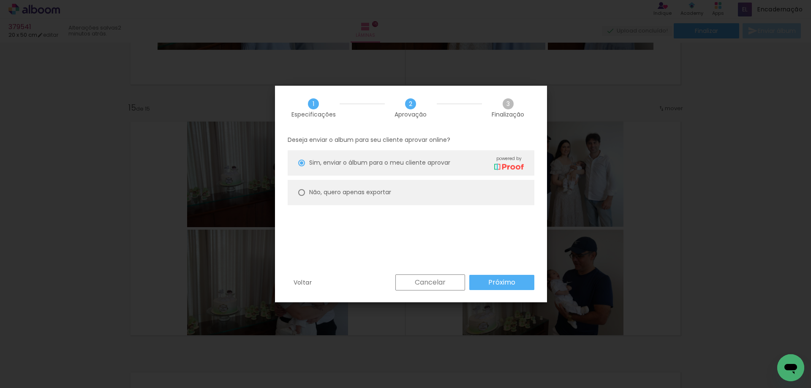
click at [415, 187] on paper-radio-button "Não, quero apenas exportar" at bounding box center [410, 192] width 247 height 25
type paper-radio-button "on"
click at [0, 0] on slot "Próximo" at bounding box center [0, 0] width 0 height 0
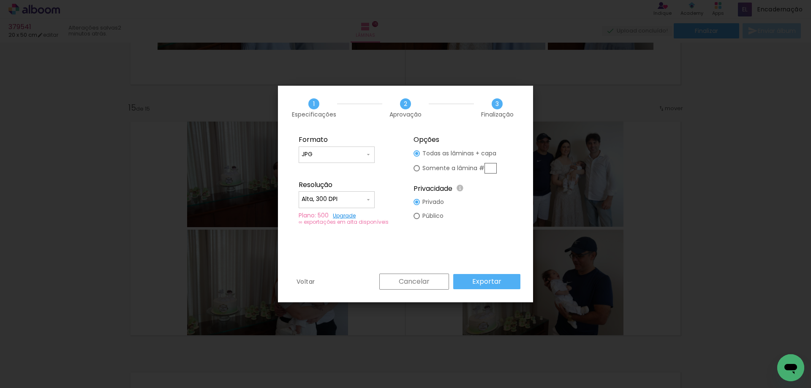
type input "Alta, 300 DPI"
click at [344, 151] on input "JPG" at bounding box center [332, 154] width 63 height 8
click at [333, 170] on paper-item "PDF" at bounding box center [336, 170] width 76 height 17
type input "PDF"
click at [343, 199] on input "Alta, 300 DPI" at bounding box center [332, 199] width 63 height 8
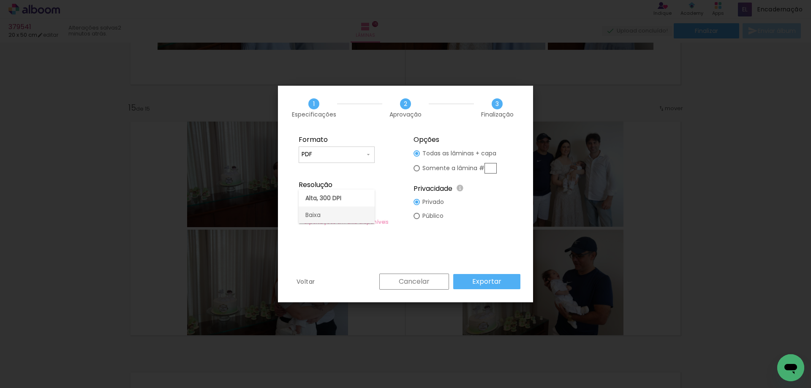
click at [332, 211] on paper-item "Baixa" at bounding box center [336, 214] width 76 height 17
type input "Baixa"
click at [471, 281] on paper-button "Exportar" at bounding box center [486, 281] width 67 height 15
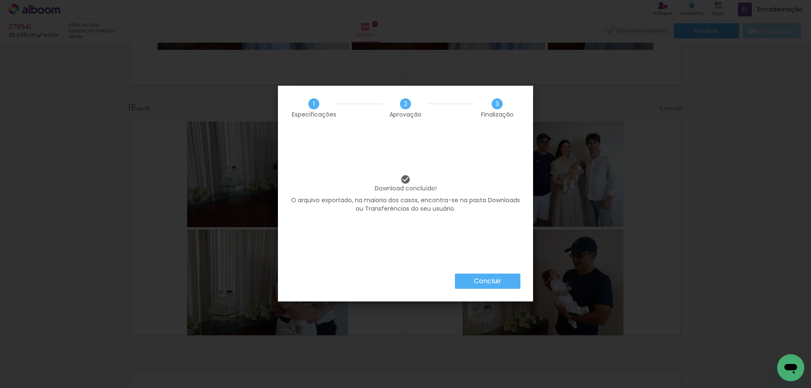
drag, startPoint x: 511, startPoint y: 281, endPoint x: 561, endPoint y: 220, distance: 78.8
click at [511, 281] on paper-button "Concluir" at bounding box center [487, 281] width 65 height 15
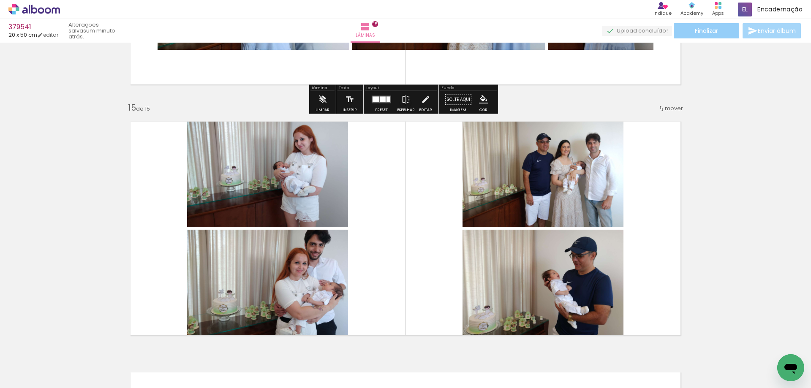
click at [702, 25] on paper-button "Finalizar" at bounding box center [705, 30] width 65 height 15
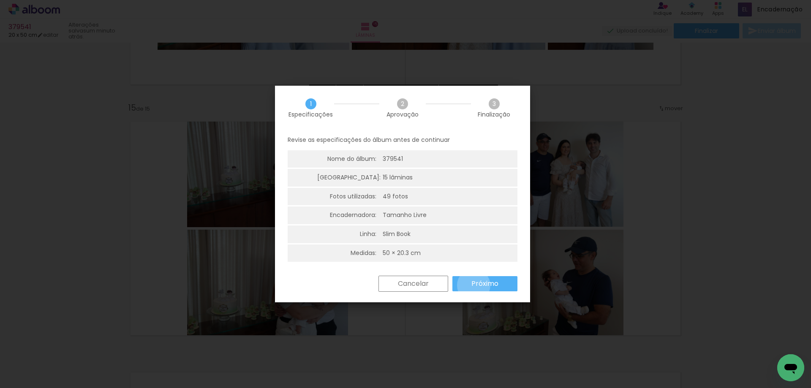
click at [0, 0] on slot "Próximo" at bounding box center [0, 0] width 0 height 0
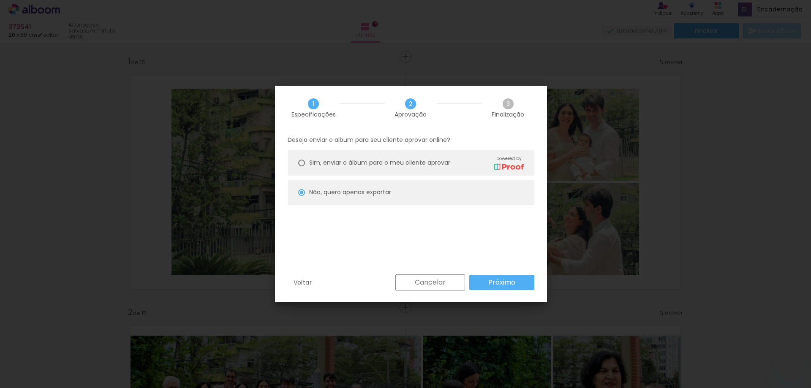
click at [0, 0] on slot "Próximo" at bounding box center [0, 0] width 0 height 0
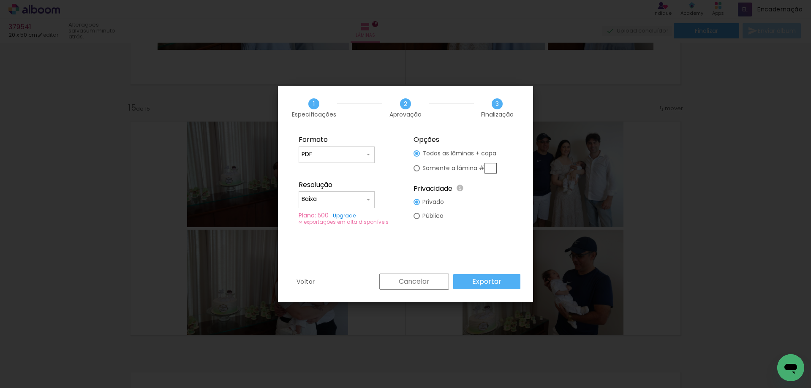
scroll to position [1165, 0]
click at [349, 155] on input "PDF" at bounding box center [332, 154] width 63 height 8
click at [349, 160] on div at bounding box center [336, 158] width 76 height 34
click at [342, 169] on paper-item "PDF" at bounding box center [336, 170] width 76 height 17
click at [348, 203] on div at bounding box center [336, 203] width 70 height 1
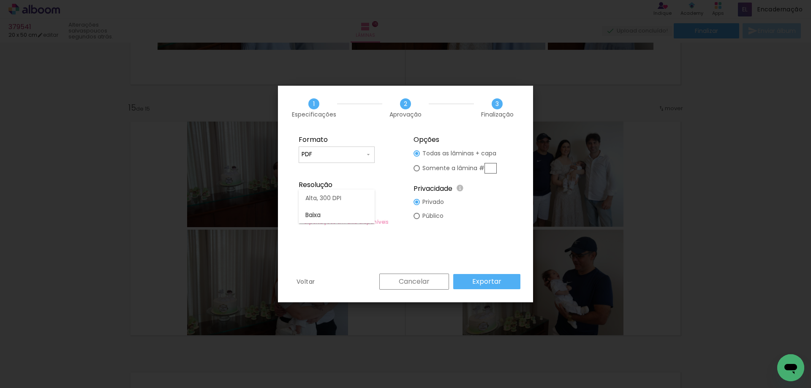
click at [347, 202] on paper-item "Alta, 300 DPI" at bounding box center [336, 198] width 76 height 17
type input "Alta, 300 DPI"
click at [467, 280] on paper-button "Exportar" at bounding box center [486, 281] width 67 height 15
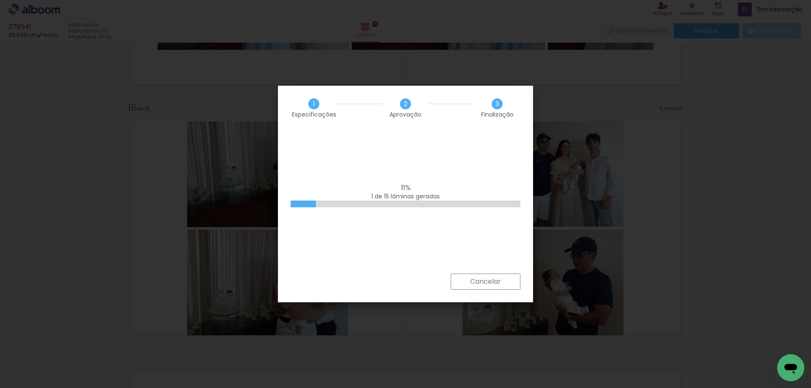
click at [382, 149] on div "11% 1 de 15 lâminas geradas" at bounding box center [405, 202] width 255 height 144
